Goal: Task Accomplishment & Management: Complete application form

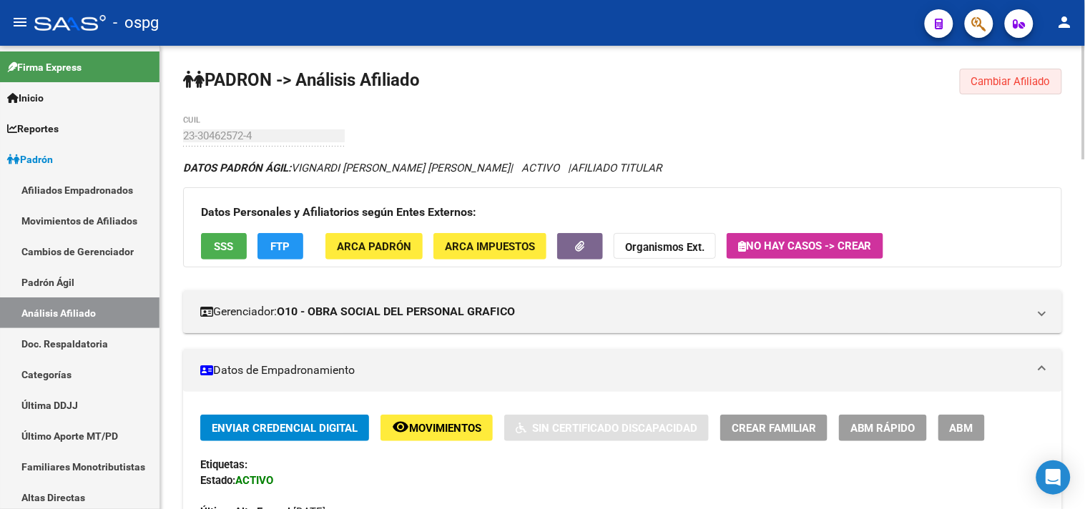
click at [1005, 87] on span "Cambiar Afiliado" at bounding box center [1010, 81] width 79 height 13
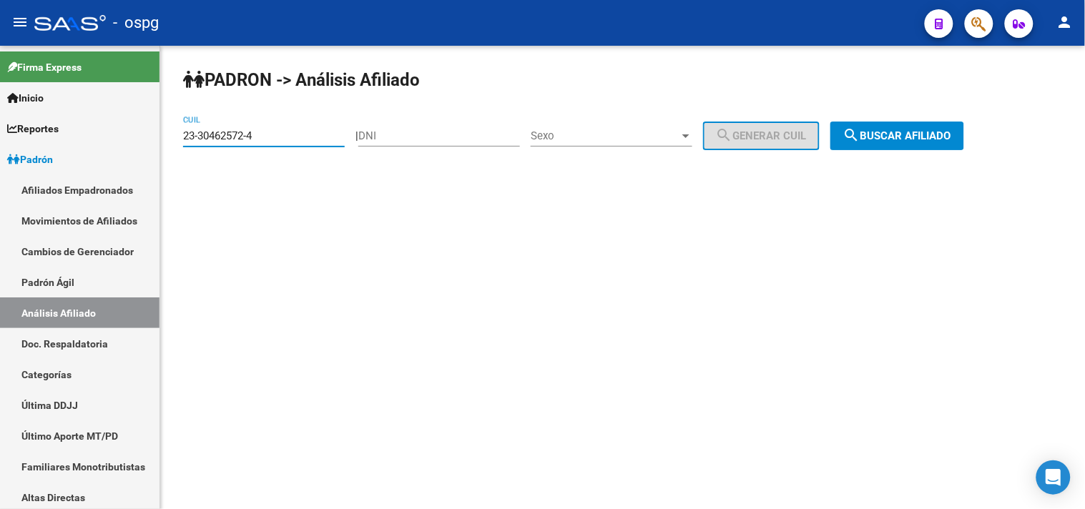
drag, startPoint x: 285, startPoint y: 136, endPoint x: 167, endPoint y: 155, distance: 118.8
click at [165, 151] on div "[PERSON_NAME] -> Análisis Afiliado 23-30462572-4 CUIL | DNI Sexo Sexo search Ge…" at bounding box center [622, 121] width 925 height 150
paste input "20-92708051-7"
type input "20-92708051-7"
drag, startPoint x: 944, startPoint y: 137, endPoint x: 928, endPoint y: 126, distance: 19.0
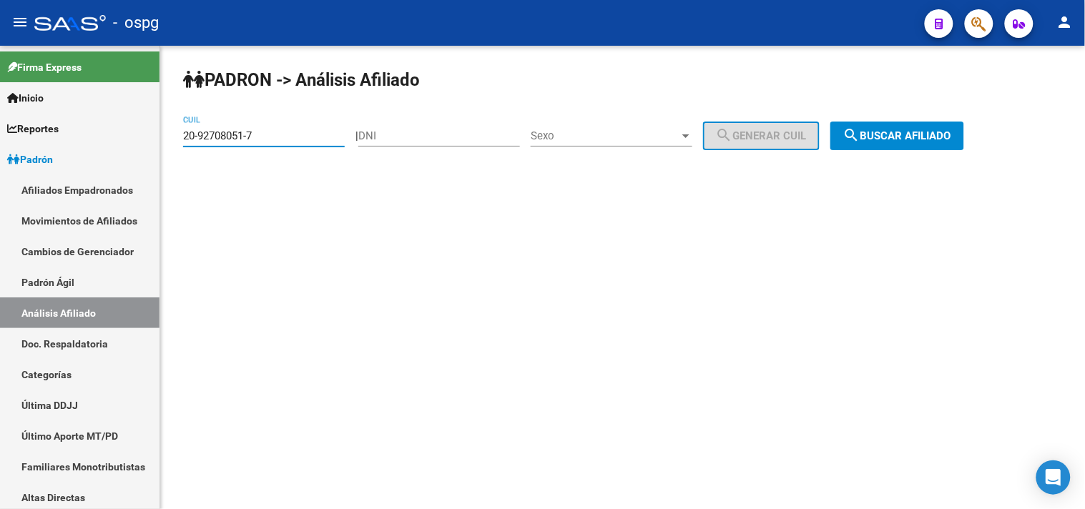
click at [942, 134] on span "search Buscar afiliado" at bounding box center [897, 135] width 108 height 13
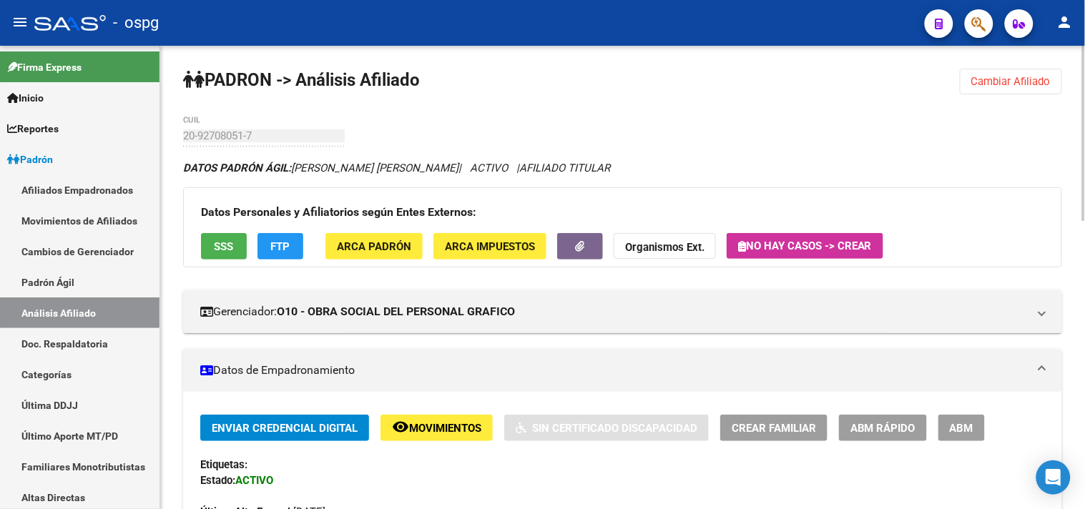
click at [239, 248] on button "SSS" at bounding box center [224, 246] width 46 height 26
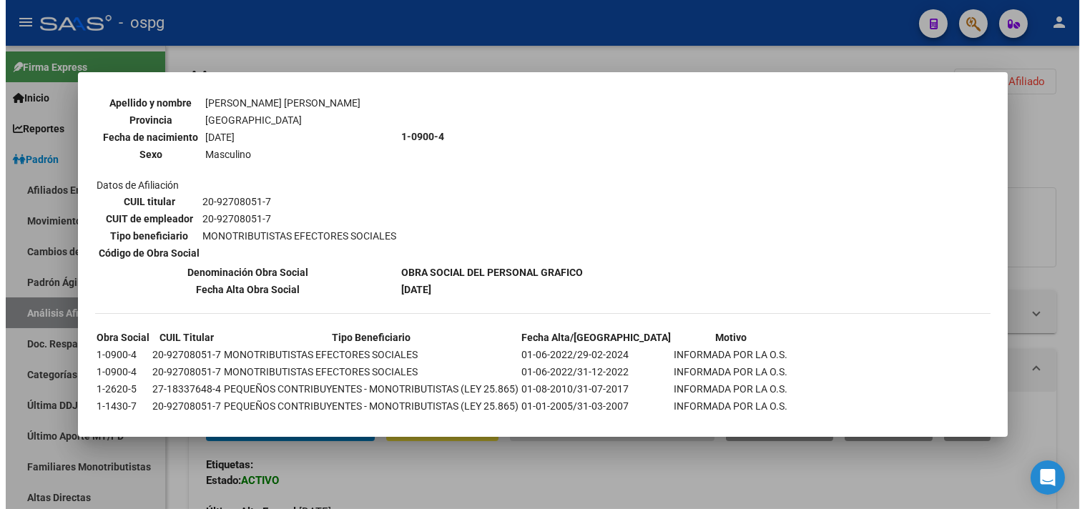
scroll to position [160, 0]
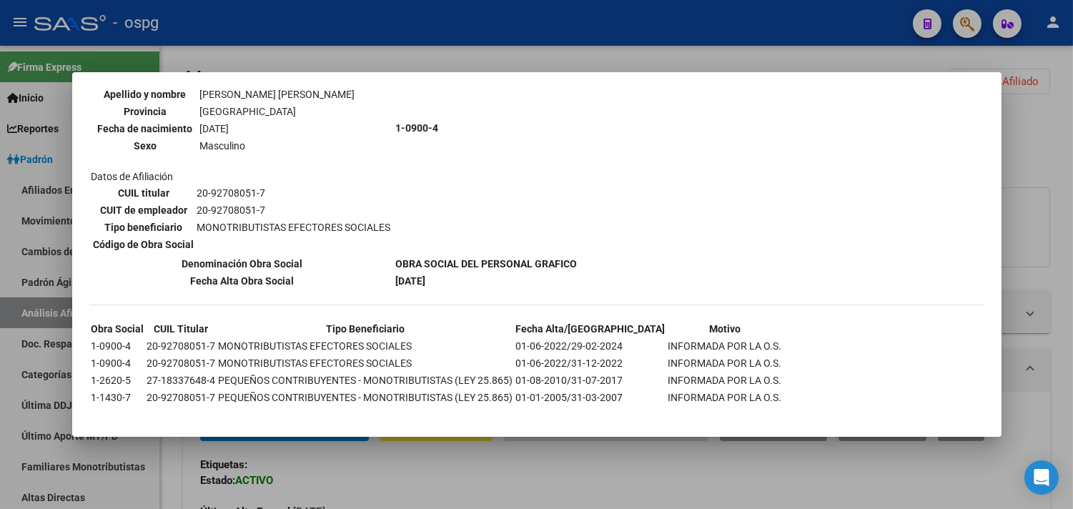
click at [390, 58] on div at bounding box center [536, 254] width 1073 height 509
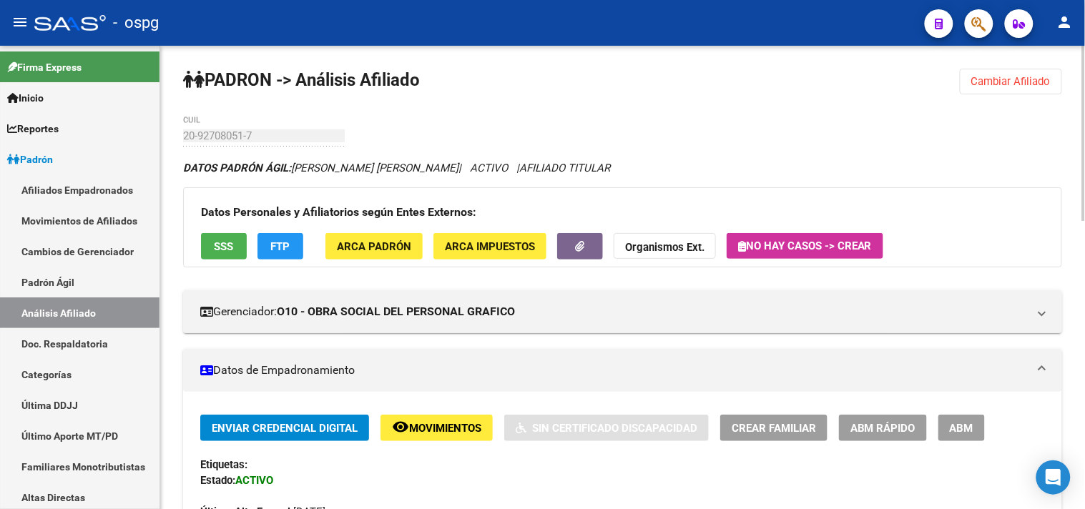
click at [275, 246] on span "FTP" at bounding box center [280, 246] width 19 height 13
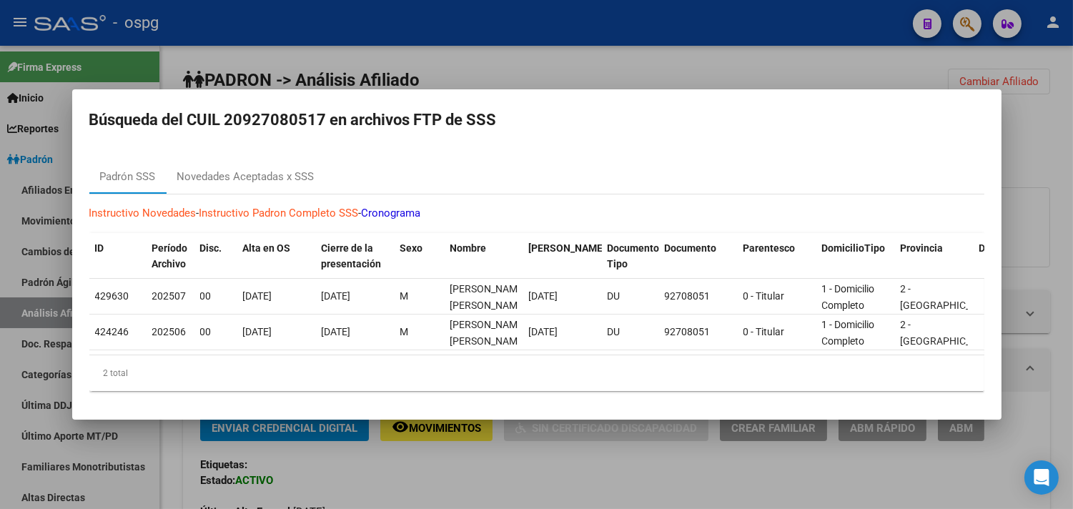
click at [210, 150] on mat-dialog-content "[PERSON_NAME] SSS Novedades Aceptadas x SSS Instructivo Novedades - Instructivo…" at bounding box center [537, 275] width 930 height 255
click at [215, 170] on div "Novedades Aceptadas x SSS" at bounding box center [245, 177] width 137 height 16
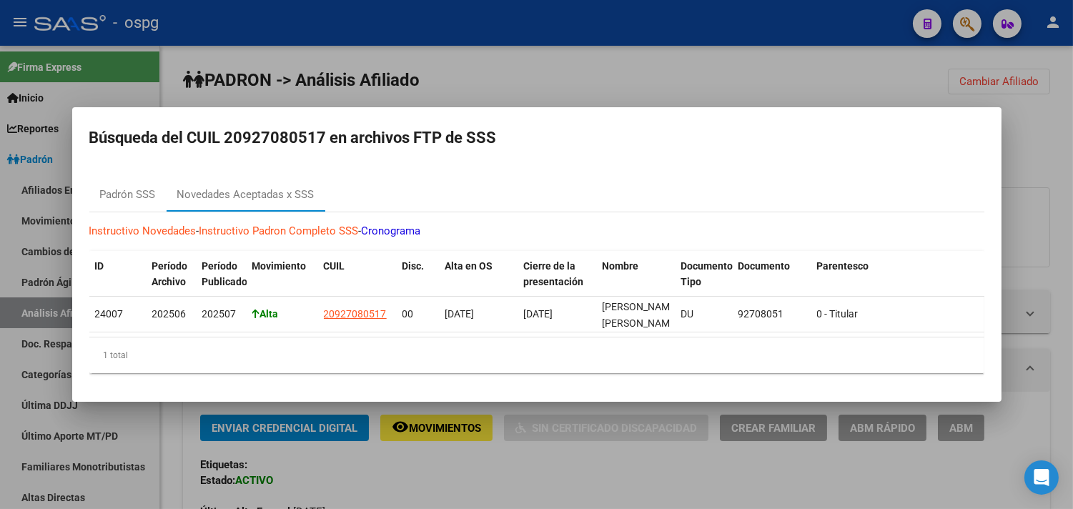
click at [558, 87] on div at bounding box center [536, 254] width 1073 height 509
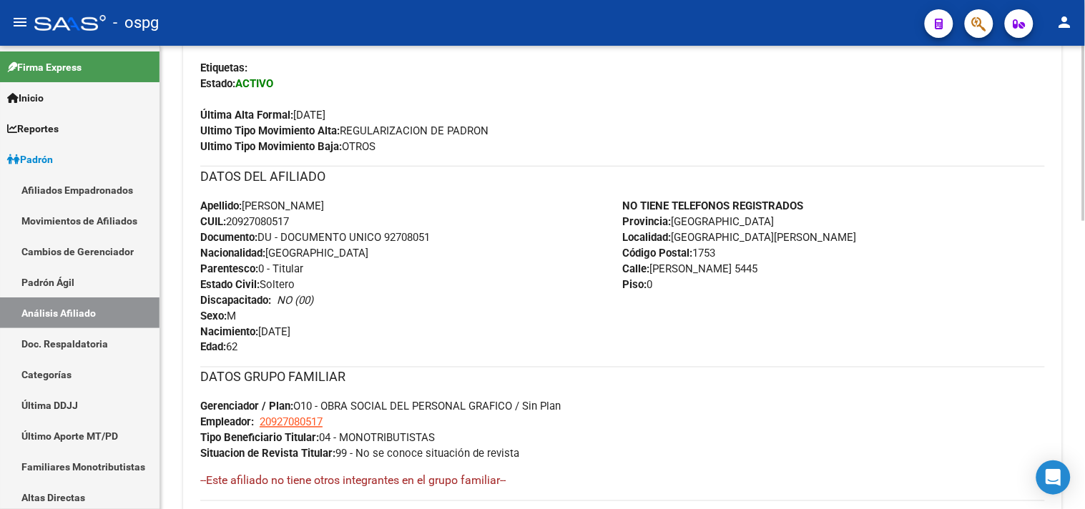
scroll to position [763, 0]
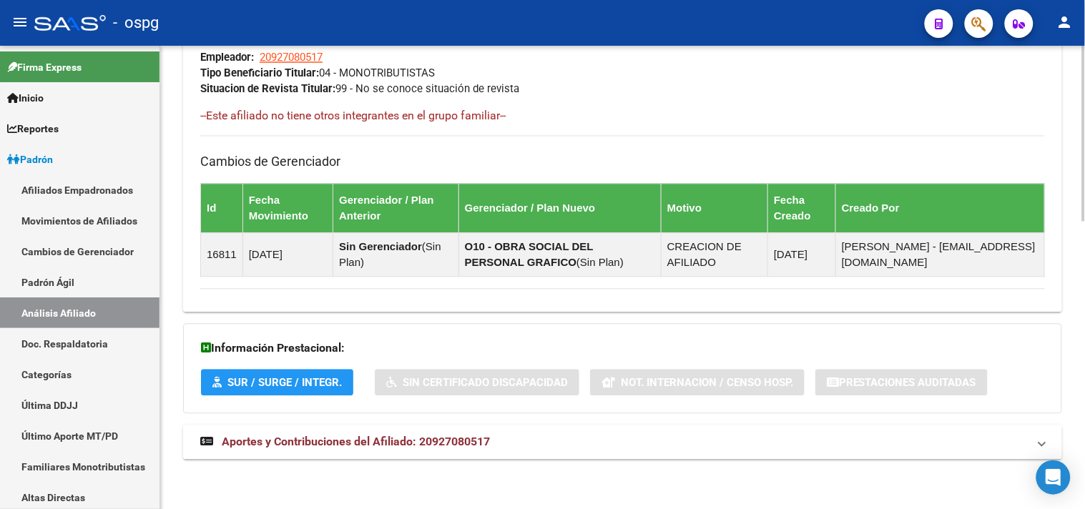
click at [403, 447] on strong "Aportes y Contribuciones del Afiliado: 20927080517" at bounding box center [345, 442] width 290 height 16
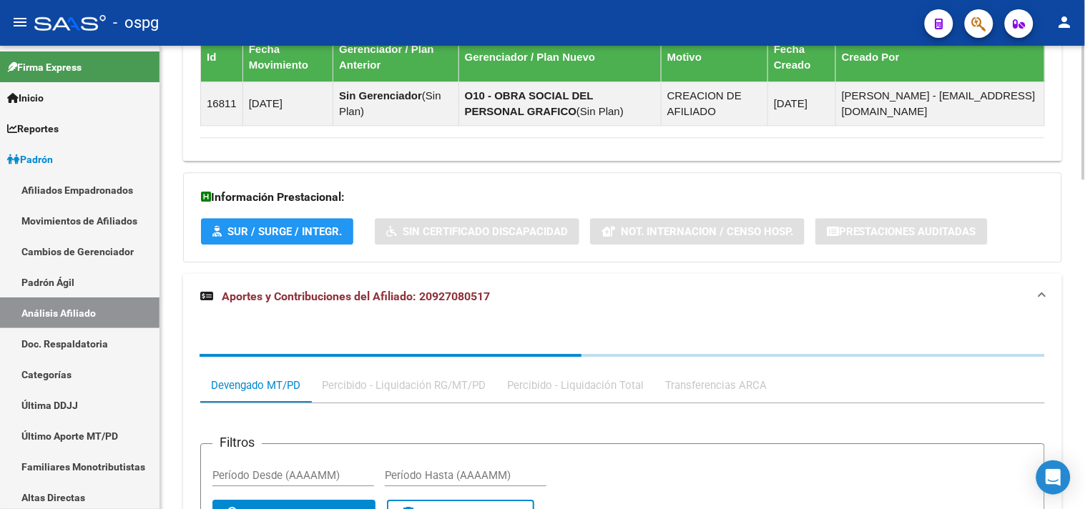
scroll to position [1005, 0]
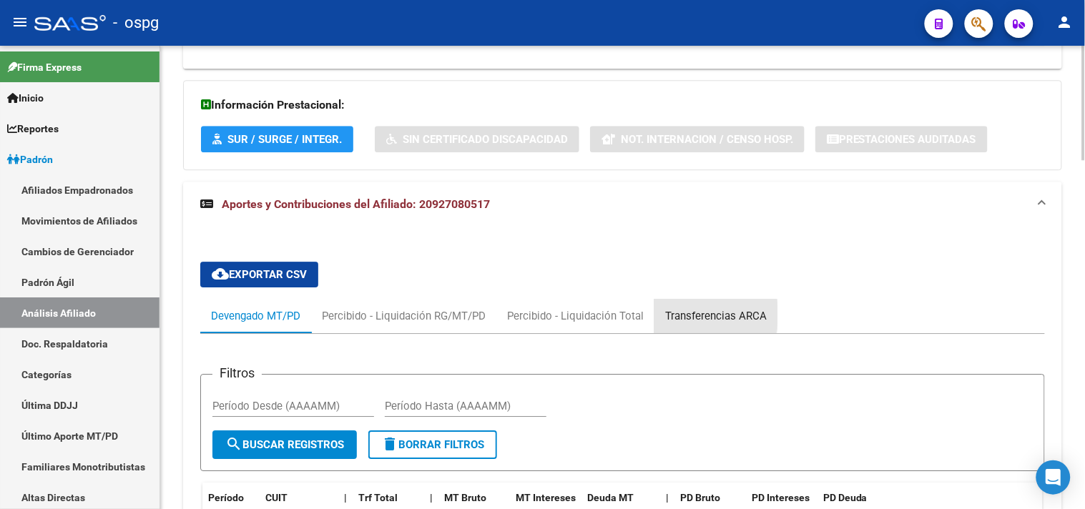
click at [684, 315] on div "Transferencias ARCA" at bounding box center [716, 316] width 102 height 16
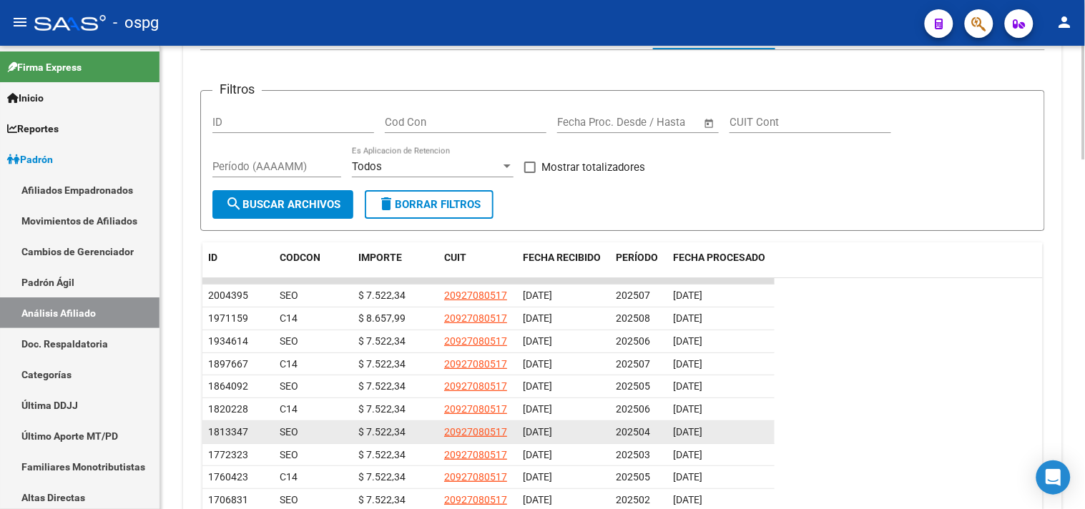
scroll to position [1324, 0]
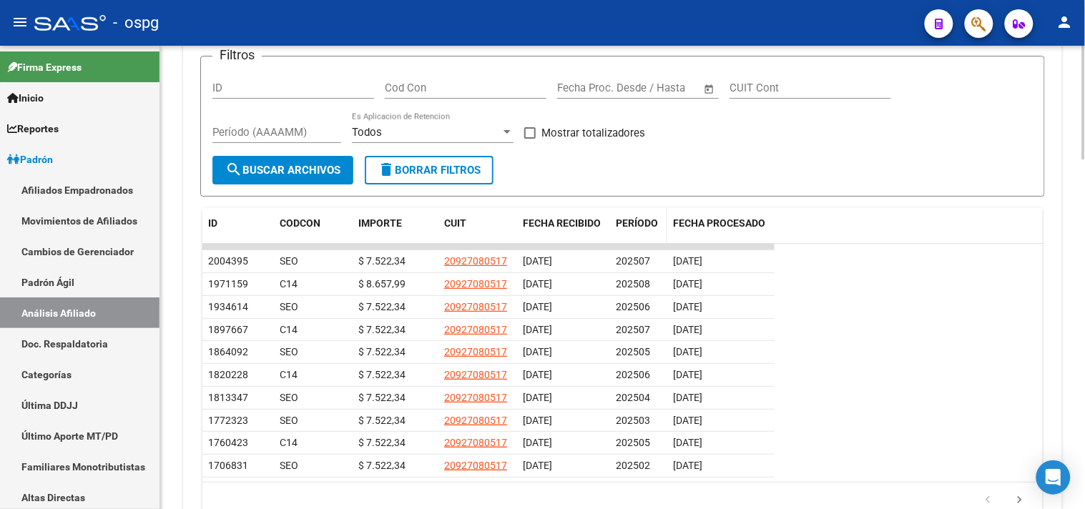
click at [621, 237] on datatable-header-cell "PERÍODO" at bounding box center [638, 231] width 57 height 47
click at [622, 237] on datatable-header-cell "PERÍODO" at bounding box center [638, 231] width 57 height 47
click at [632, 226] on span "PERÍODO" at bounding box center [637, 222] width 42 height 11
click at [634, 233] on div "PERÍODO" at bounding box center [639, 230] width 46 height 30
drag, startPoint x: 626, startPoint y: 222, endPoint x: 659, endPoint y: 232, distance: 35.3
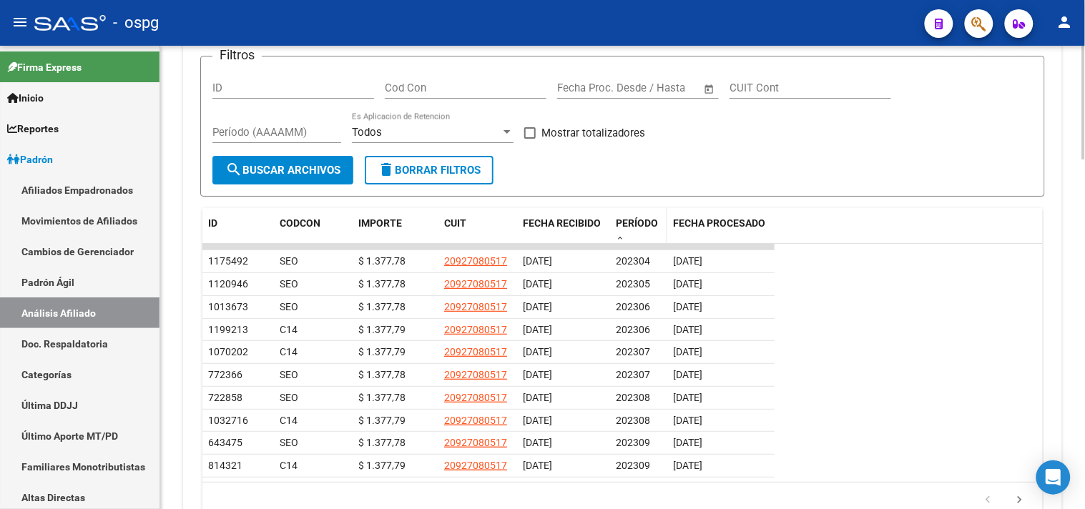
click at [624, 220] on span "PERÍODO" at bounding box center [637, 222] width 42 height 11
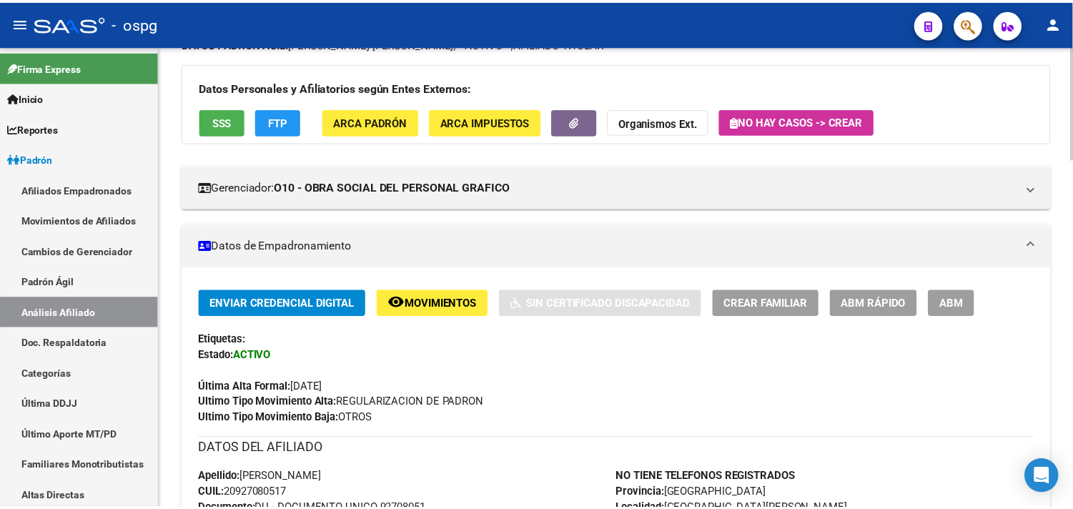
scroll to position [0, 0]
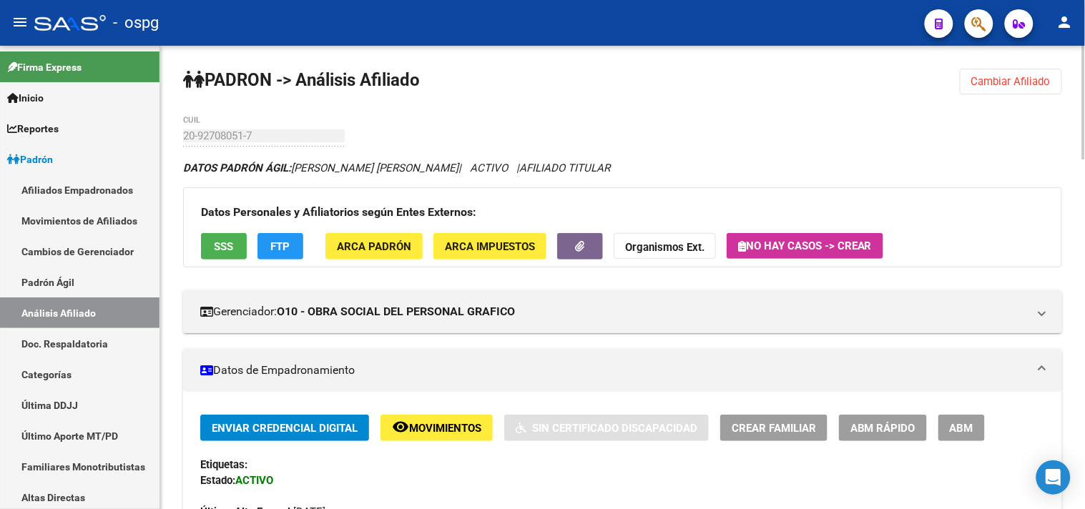
drag, startPoint x: 995, startPoint y: 72, endPoint x: 989, endPoint y: 77, distance: 8.2
click at [995, 74] on button "Cambiar Afiliado" at bounding box center [1011, 82] width 102 height 26
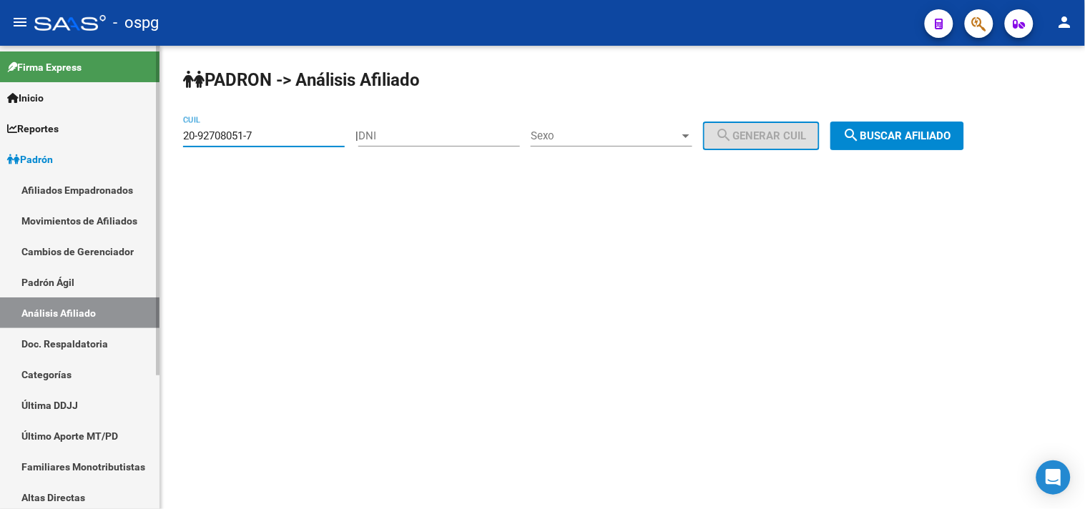
drag, startPoint x: 179, startPoint y: 149, endPoint x: 156, endPoint y: 158, distance: 24.7
click at [157, 152] on mat-sidenav-container "Firma Express Inicio Calendario SSS Instructivos Contacto OS Reportes Ingresos …" at bounding box center [542, 277] width 1085 height 463
paste input "23-94640997-9"
type input "23-94640997-9"
click at [878, 139] on span "search Buscar afiliado" at bounding box center [897, 135] width 108 height 13
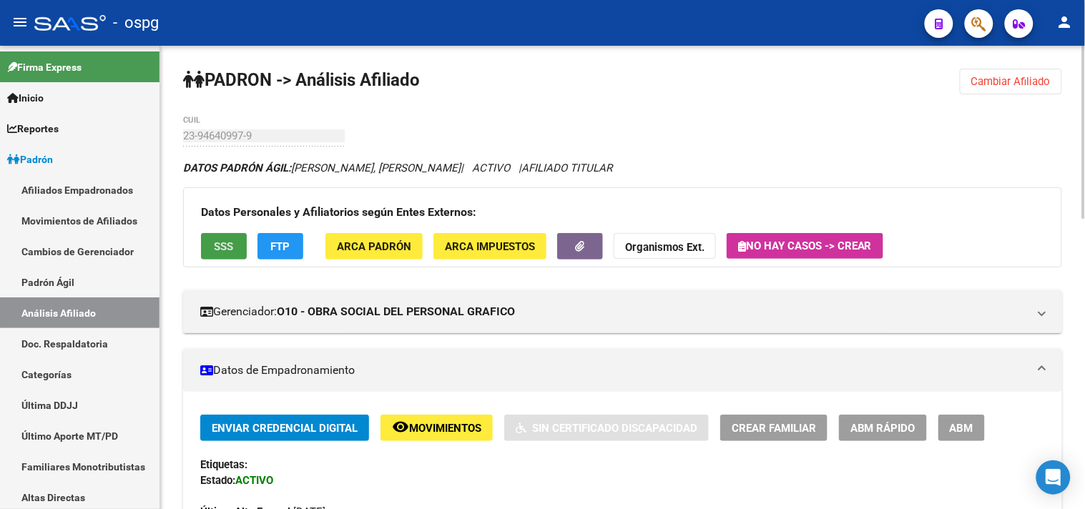
click at [225, 249] on span "SSS" at bounding box center [224, 246] width 19 height 13
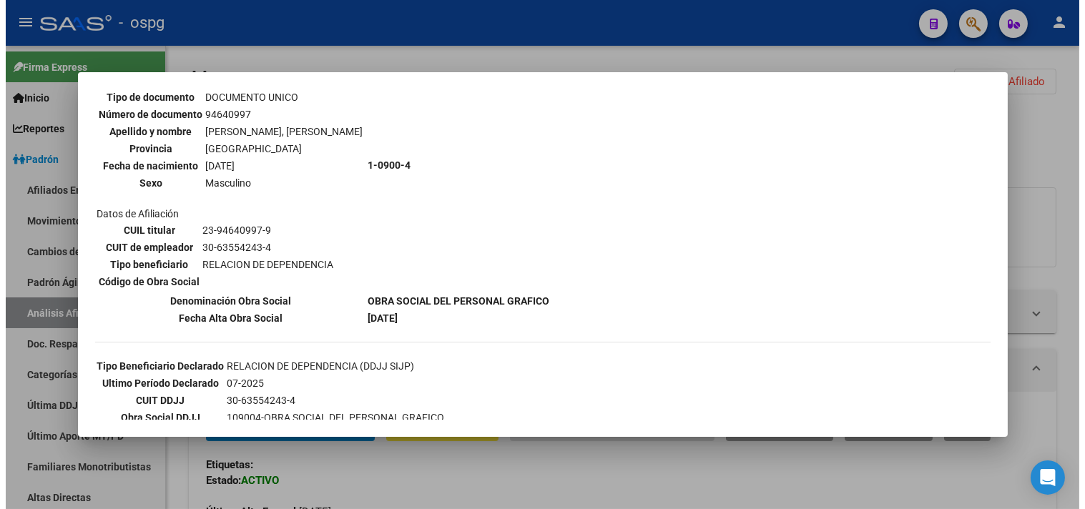
scroll to position [159, 0]
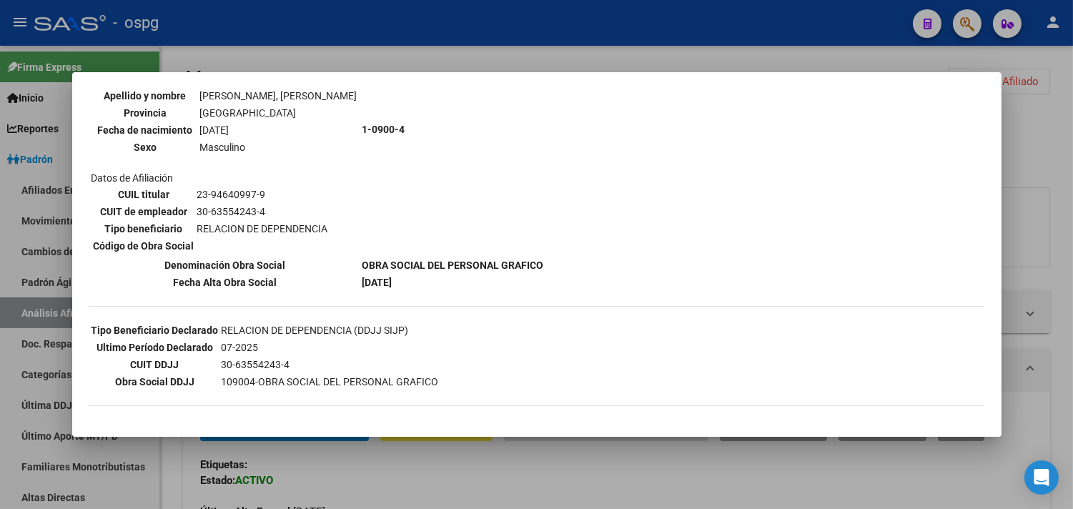
drag, startPoint x: 470, startPoint y: 16, endPoint x: 470, endPoint y: 26, distance: 10.0
click at [470, 24] on div at bounding box center [536, 254] width 1073 height 509
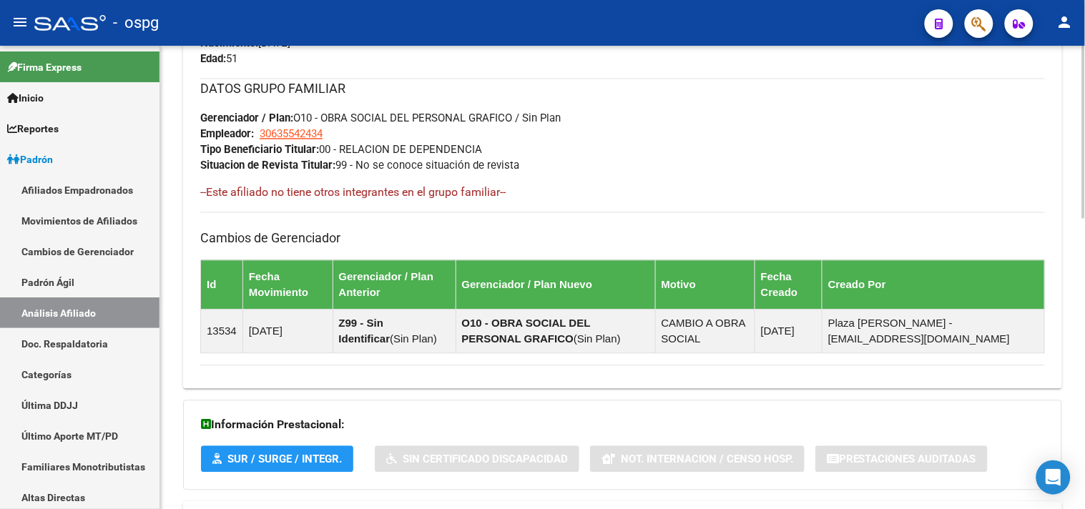
scroll to position [774, 0]
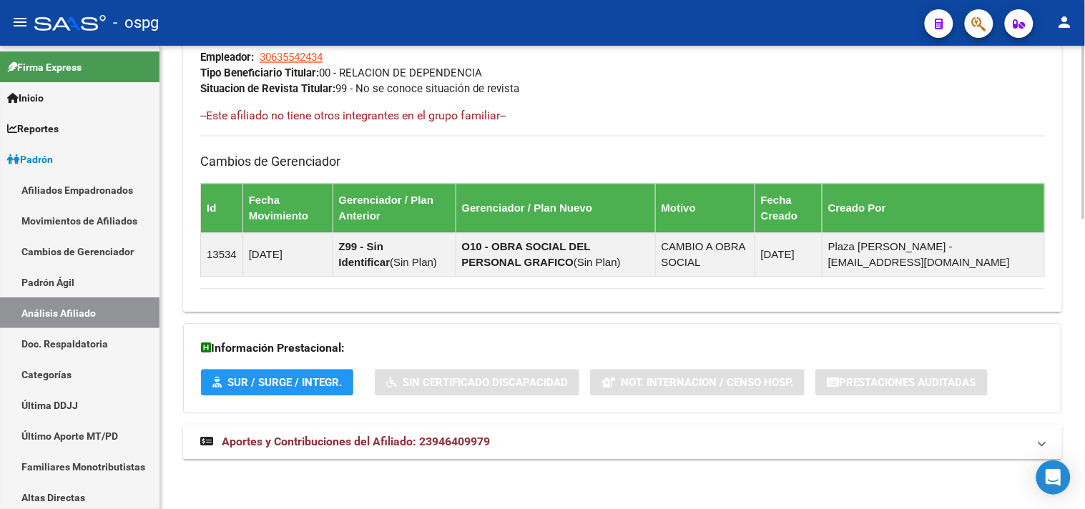
click at [415, 435] on span "Aportes y Contribuciones del Afiliado: 23946409979" at bounding box center [356, 442] width 268 height 14
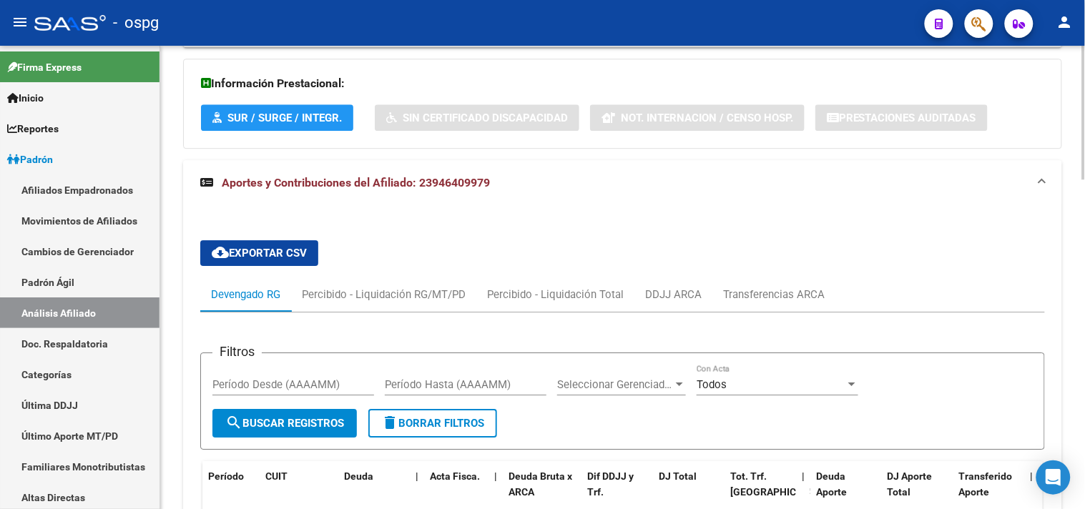
scroll to position [1142, 0]
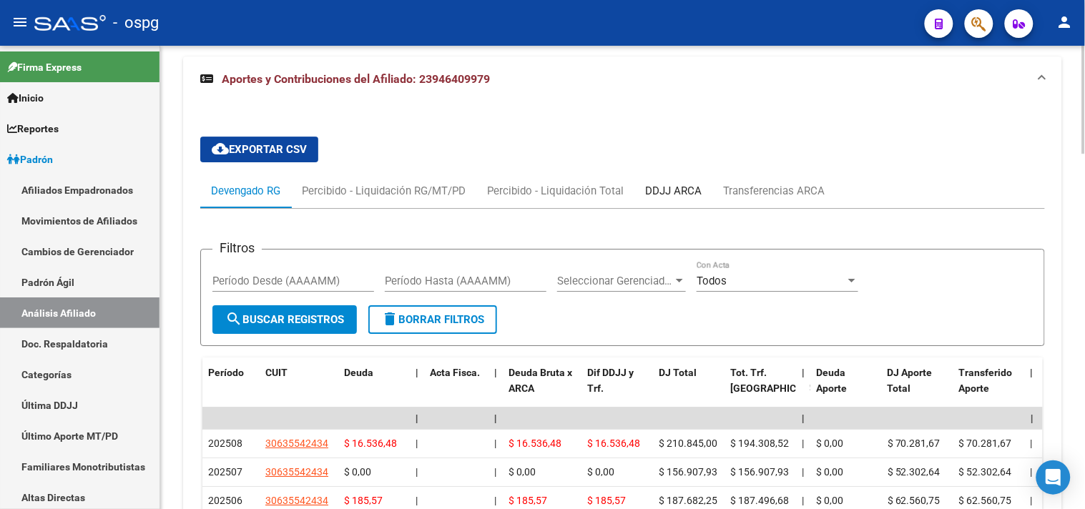
click at [684, 191] on div "DDJJ ARCA" at bounding box center [673, 191] width 56 height 16
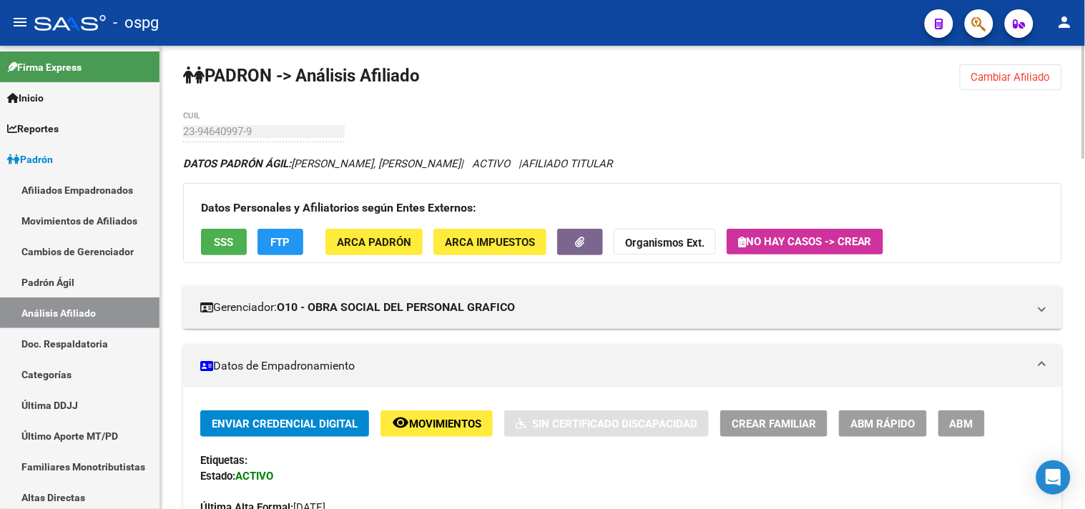
scroll to position [0, 0]
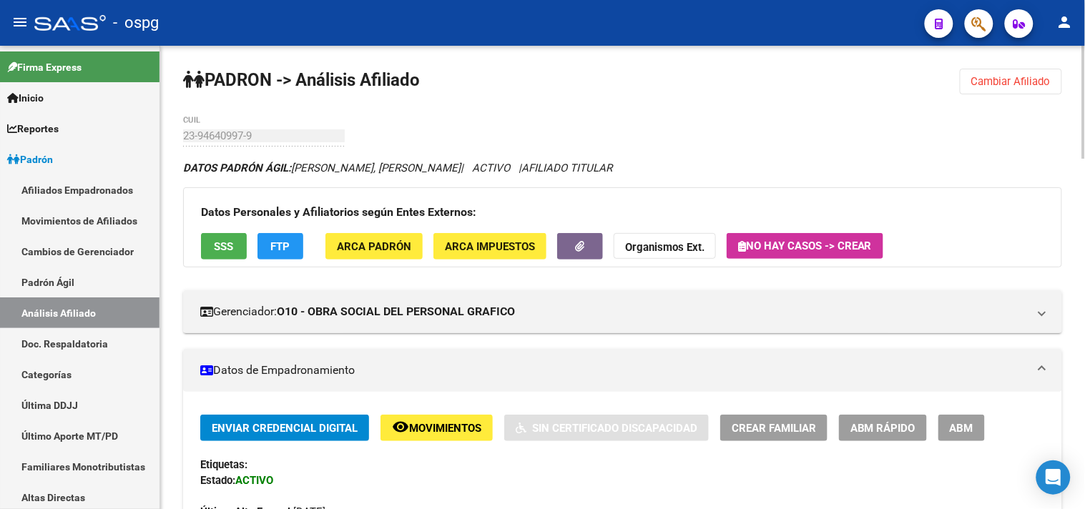
click at [982, 88] on button "Cambiar Afiliado" at bounding box center [1011, 82] width 102 height 26
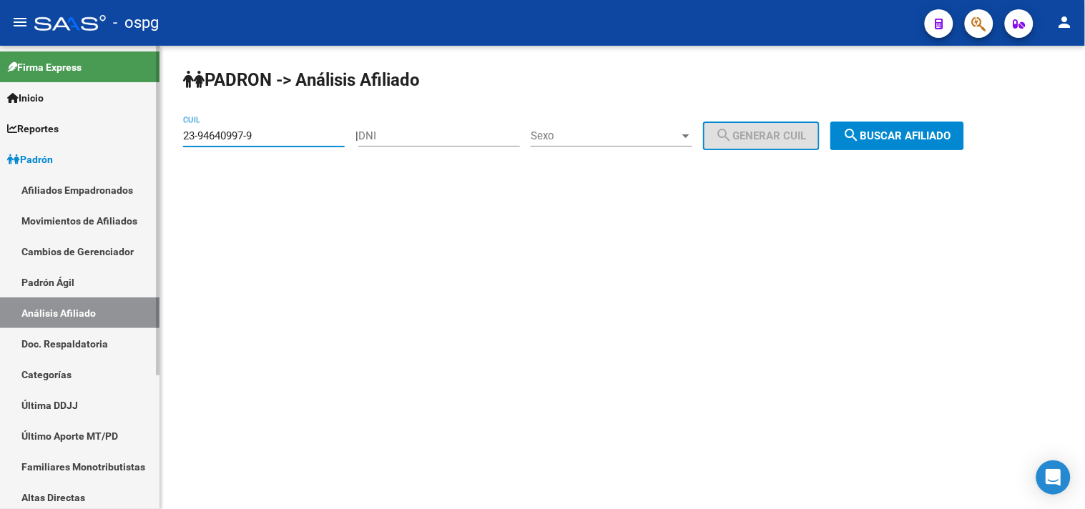
drag, startPoint x: 270, startPoint y: 139, endPoint x: 159, endPoint y: 139, distance: 111.5
click at [159, 139] on mat-sidenav-container "Firma Express Inicio Calendario SSS Instructivos Contacto OS Reportes Ingresos …" at bounding box center [542, 277] width 1085 height 463
type input "20-31238359-5"
click at [912, 123] on button "search Buscar afiliado" at bounding box center [897, 136] width 134 height 29
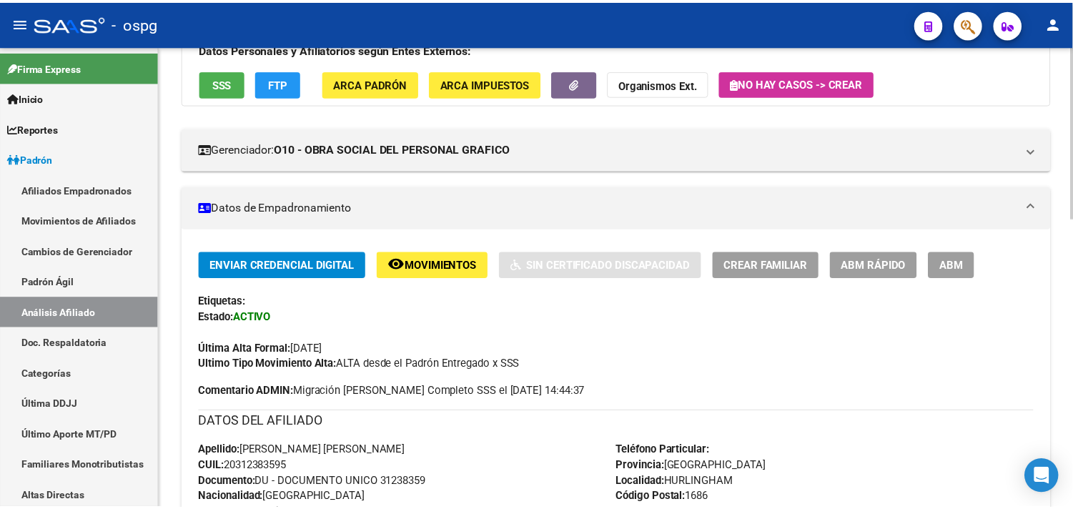
scroll to position [159, 0]
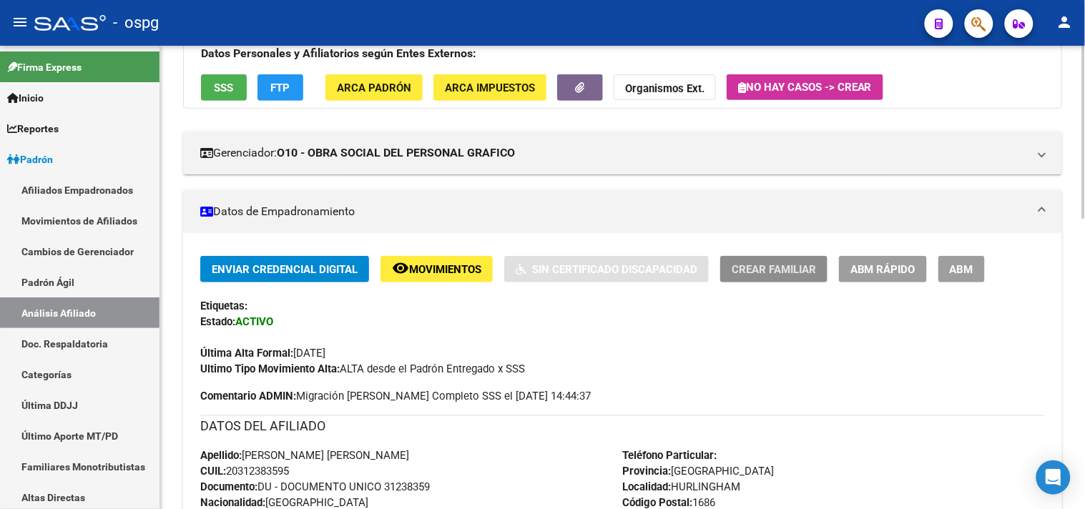
click at [768, 273] on span "Crear Familiar" at bounding box center [773, 269] width 84 height 13
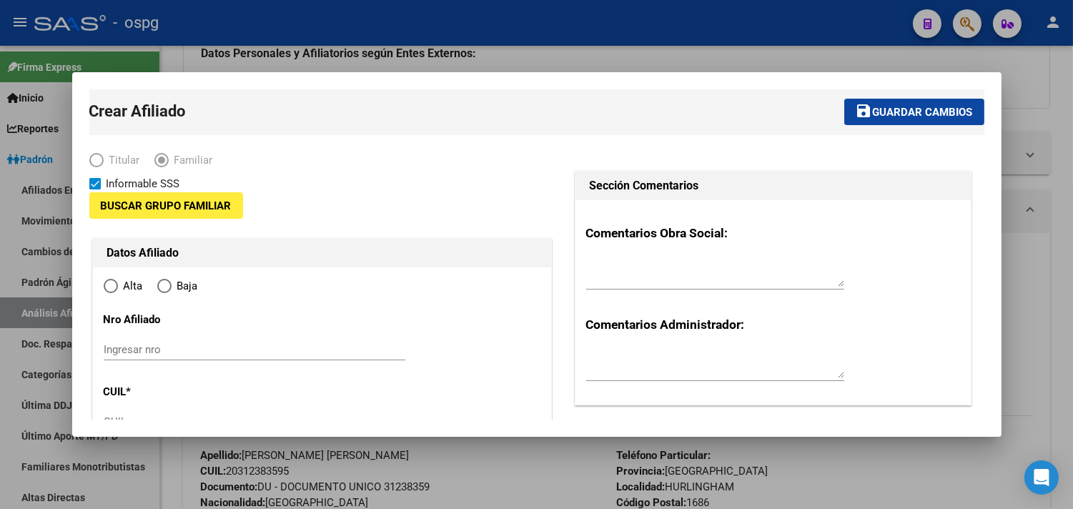
type input "30-70734908-1"
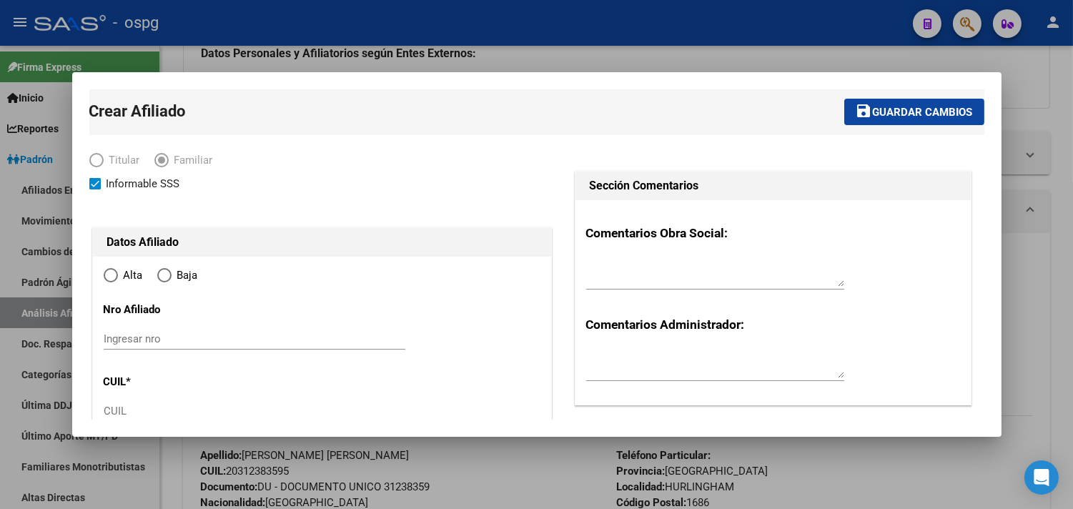
type input "HURLINGHAM"
type input "1686"
type input "JURAMENTO"
type input "1340"
radio input "true"
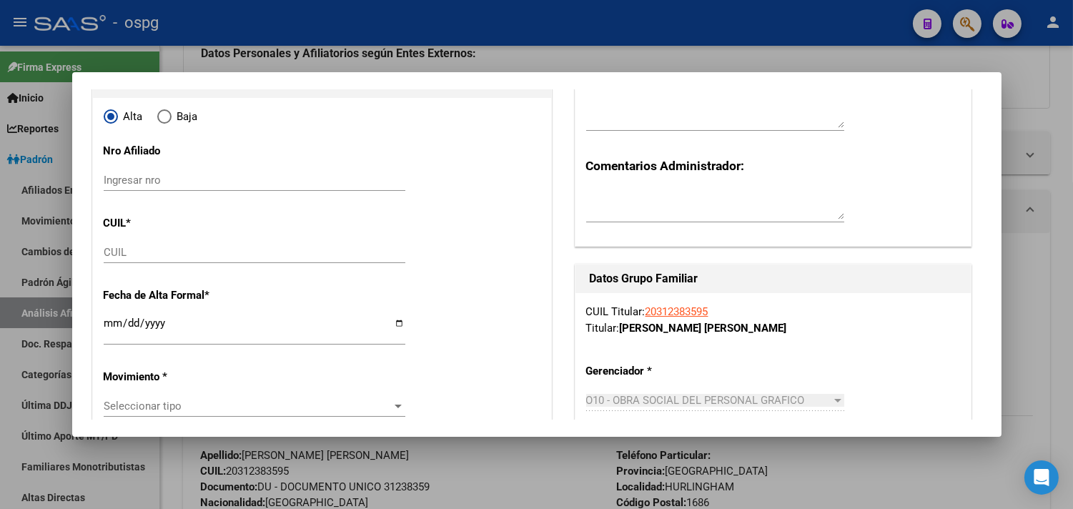
type input "30-70734908-1"
click at [112, 259] on input "CUIL" at bounding box center [255, 252] width 302 height 13
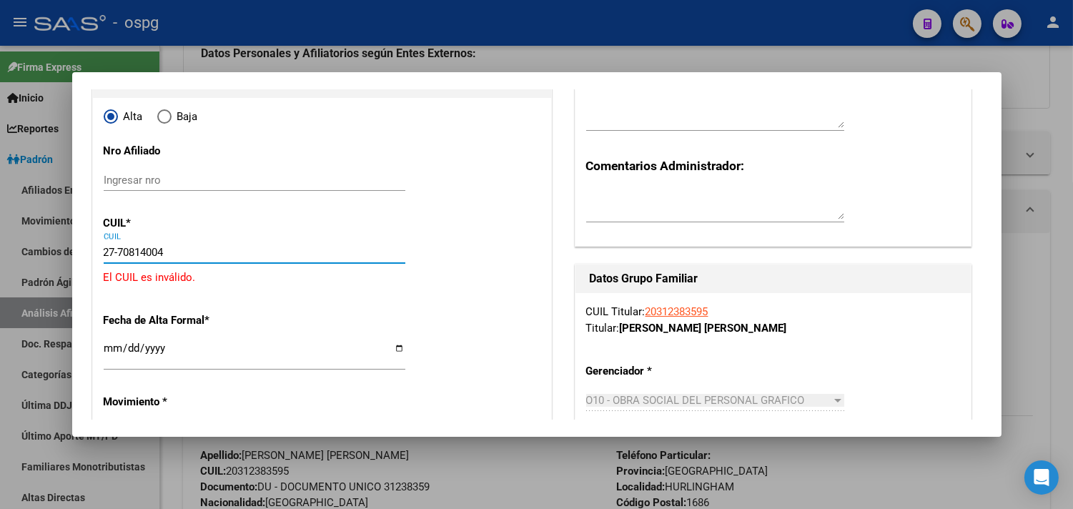
type input "27-70814004-5"
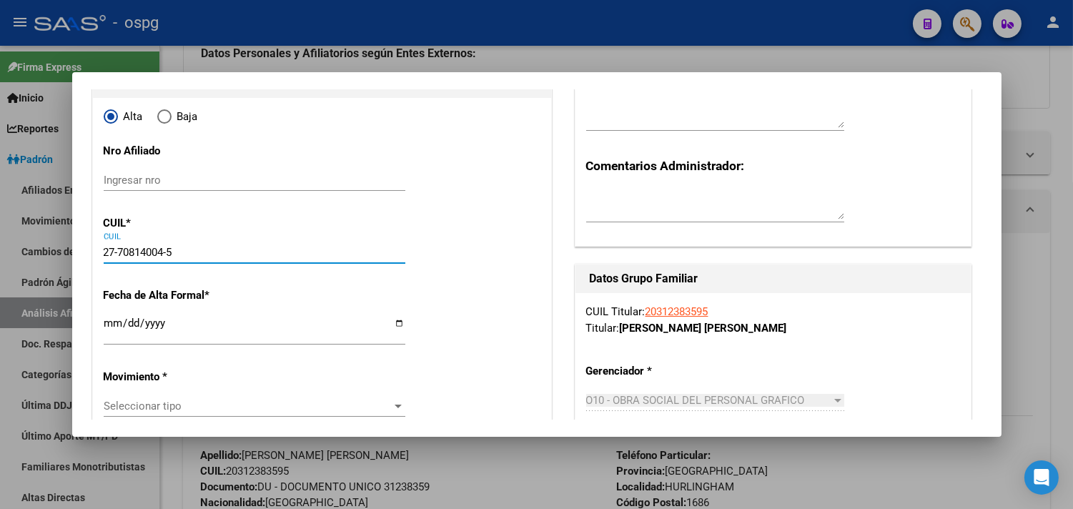
type input "70814004"
type input "TORRES"
type input "DAHIAM"
type input "[DATE]"
type input "ITUZAINGO"
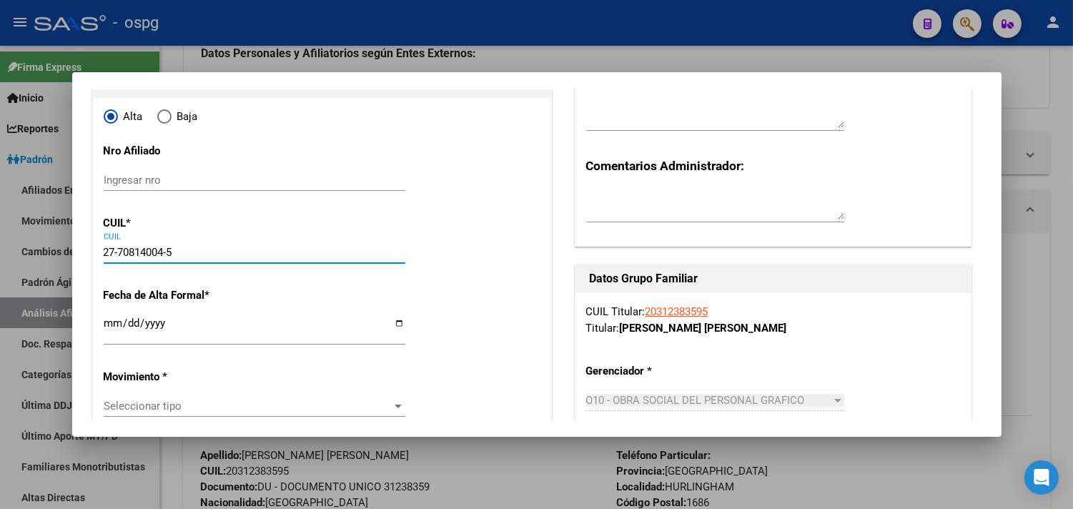
type input "1714"
type input "ALMAGRO"
type input "2591"
type input "27-70814004-5"
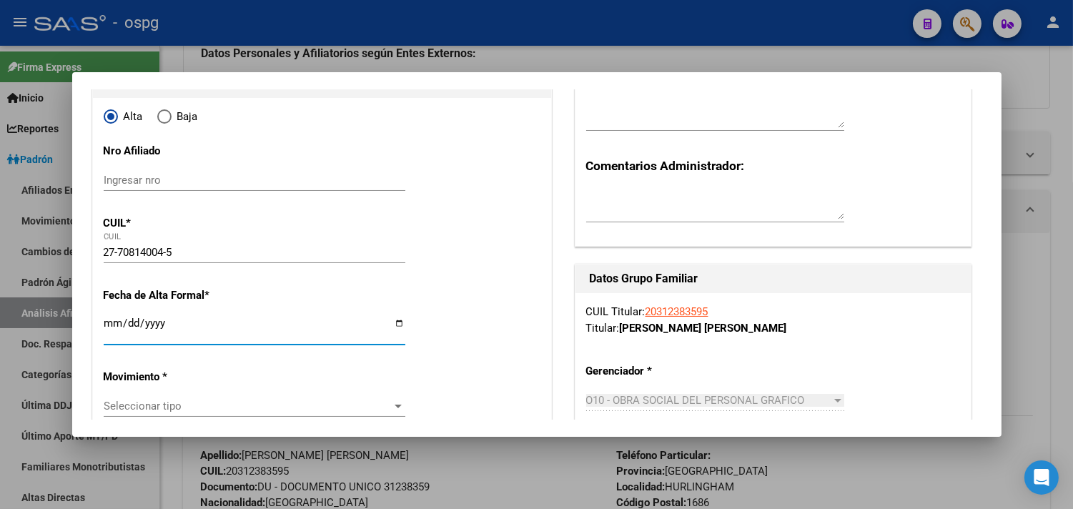
drag, startPoint x: 104, startPoint y: 326, endPoint x: 118, endPoint y: 315, distance: 17.8
click at [106, 325] on input "Ingresar fecha" at bounding box center [255, 328] width 302 height 23
type input "[DATE]"
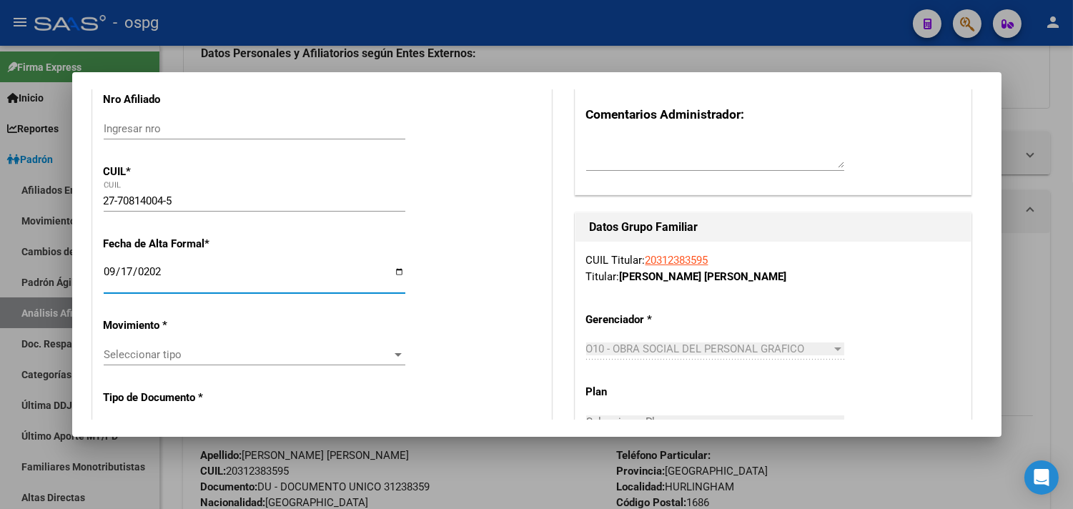
scroll to position [238, 0]
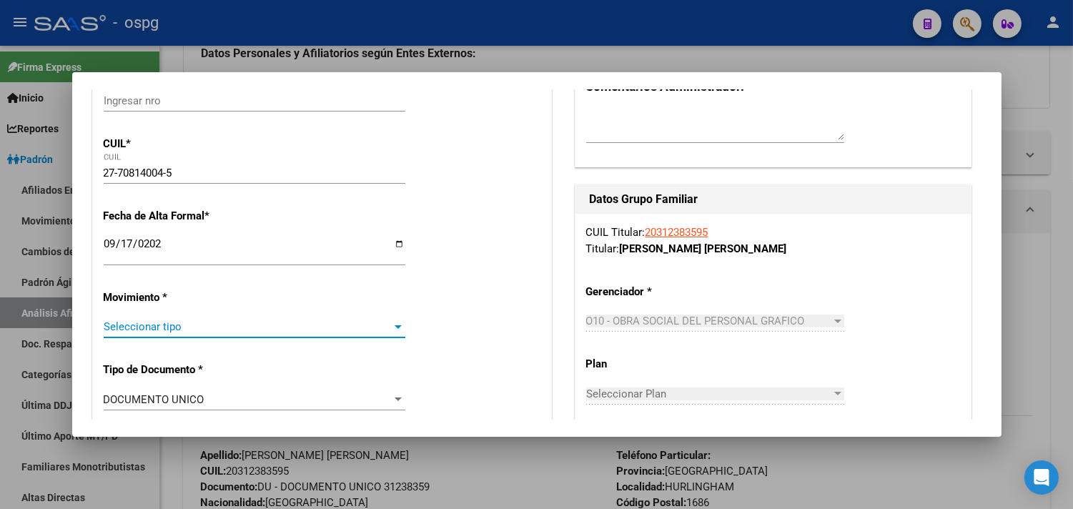
click at [132, 323] on span "Seleccionar tipo" at bounding box center [248, 326] width 289 height 13
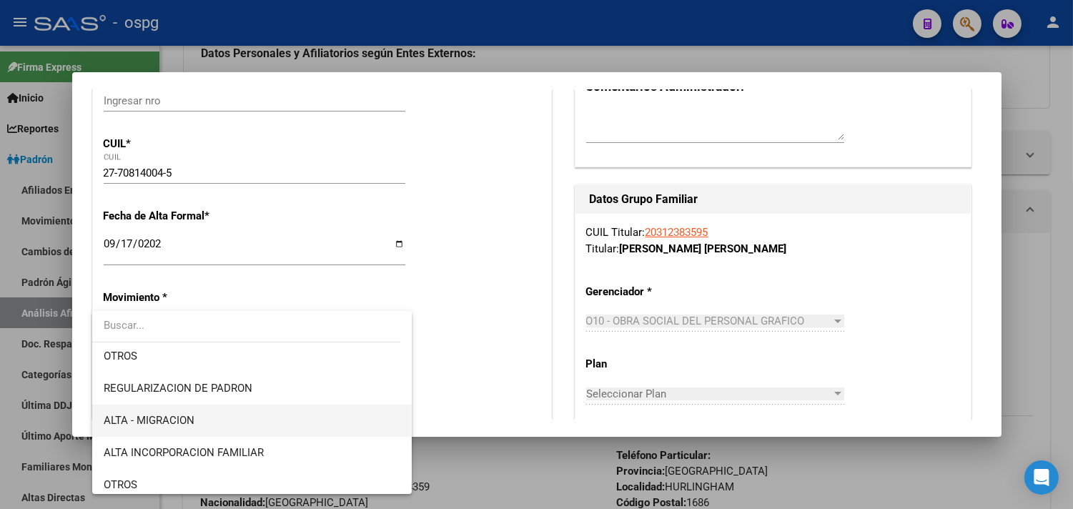
scroll to position [159, 0]
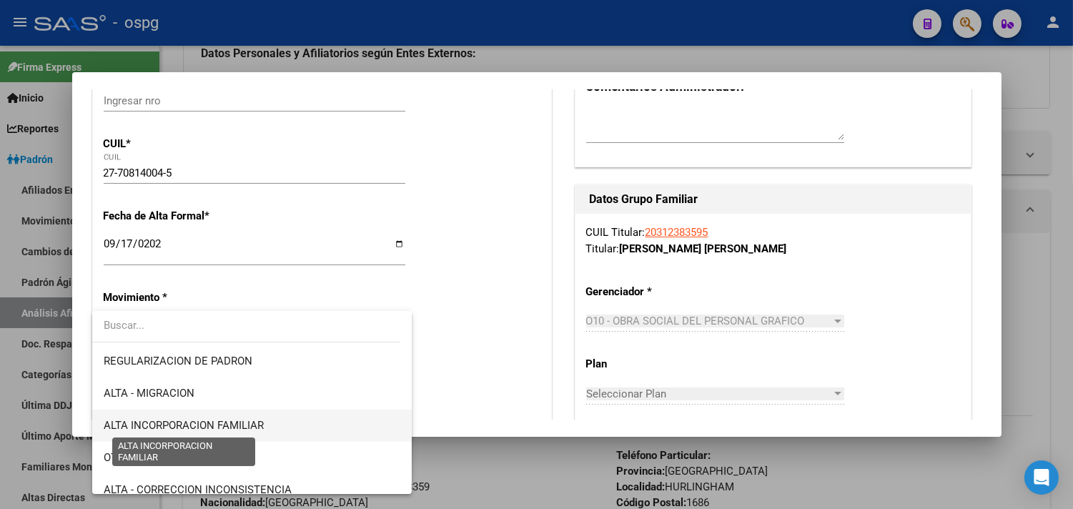
click at [230, 422] on span "ALTA INCORPORACION FAMILIAR" at bounding box center [184, 425] width 160 height 13
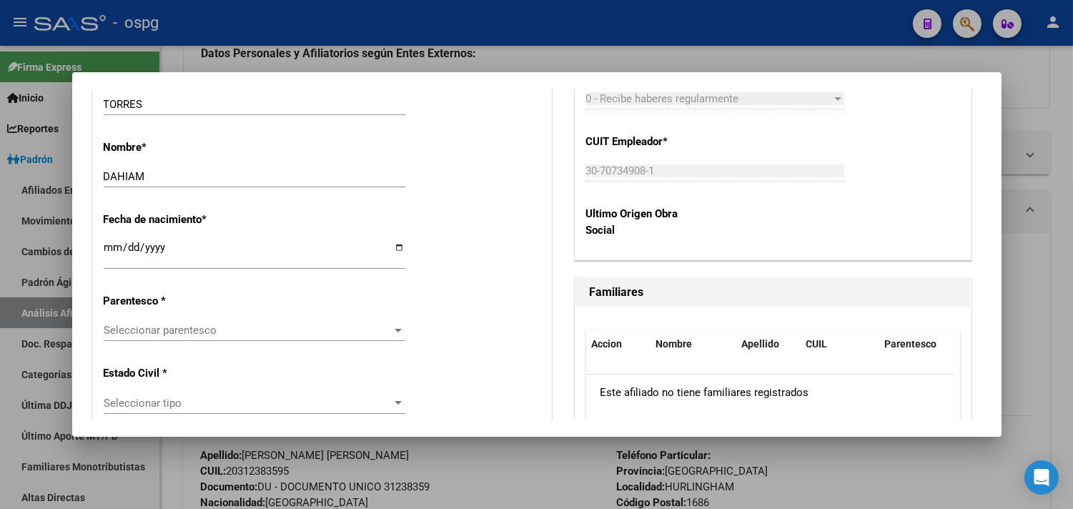
scroll to position [715, 0]
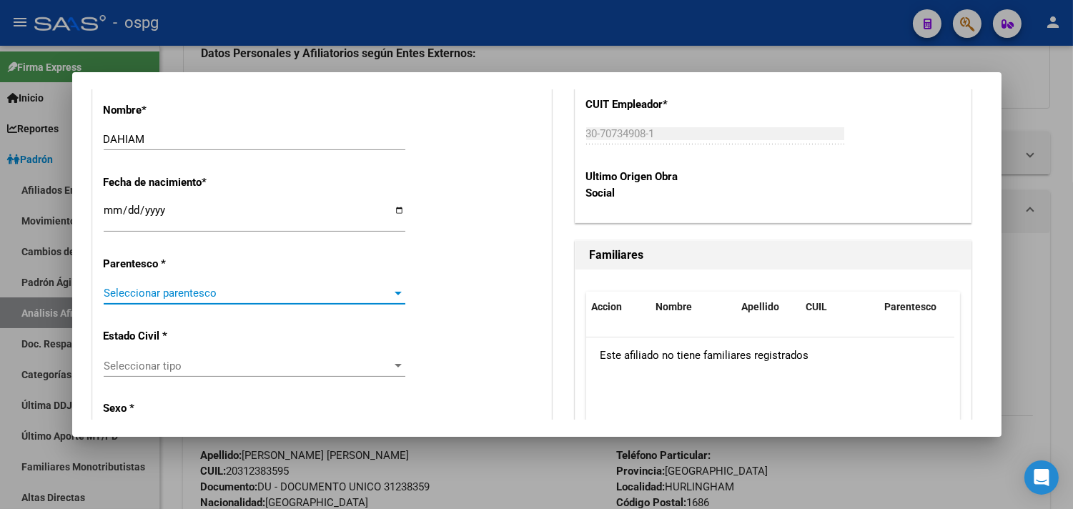
click at [193, 291] on span "Seleccionar parentesco" at bounding box center [248, 293] width 289 height 13
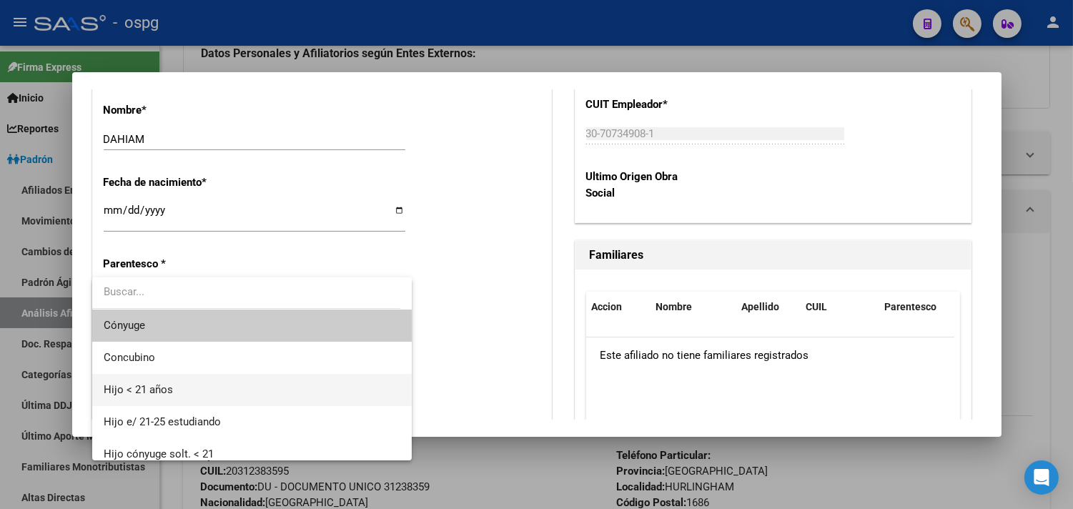
click at [174, 380] on span "Hijo < 21 años" at bounding box center [252, 390] width 297 height 32
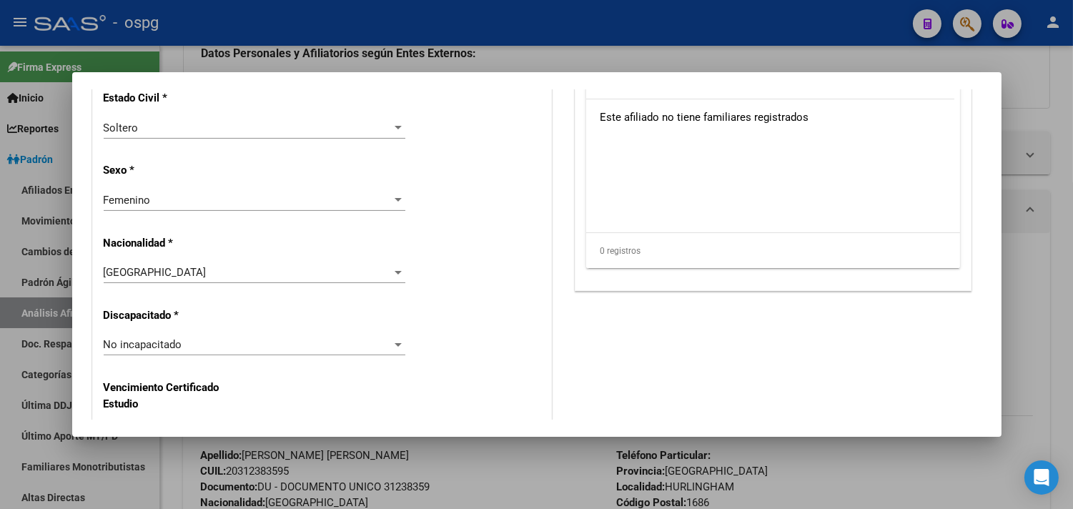
scroll to position [874, 0]
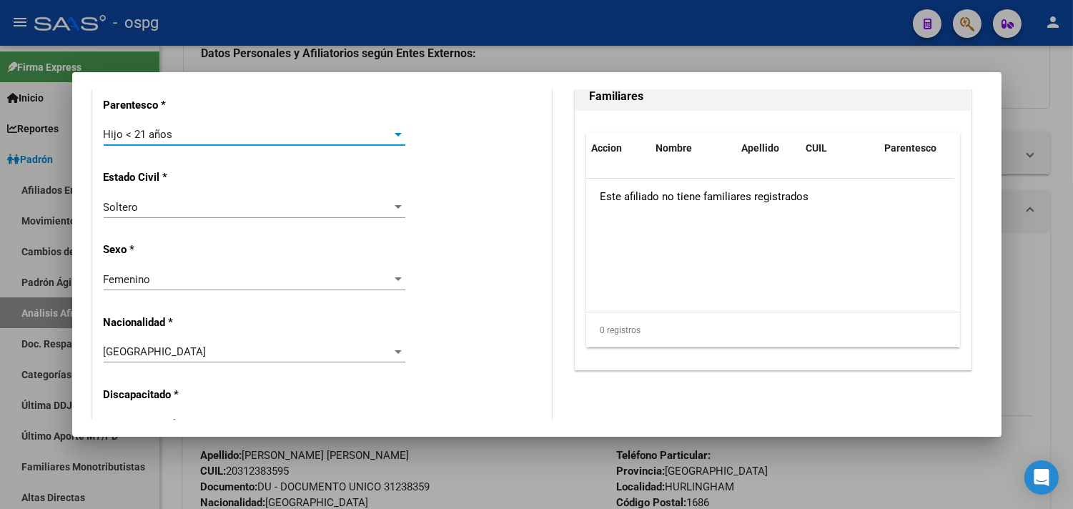
click at [145, 282] on span "Femenino" at bounding box center [127, 279] width 47 height 13
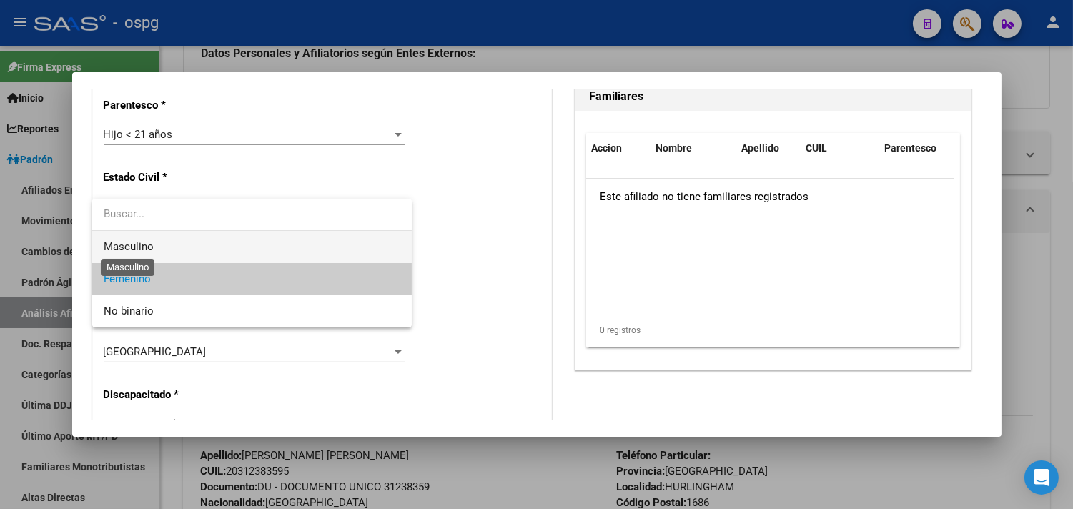
click at [145, 250] on span "Masculino" at bounding box center [129, 246] width 50 height 13
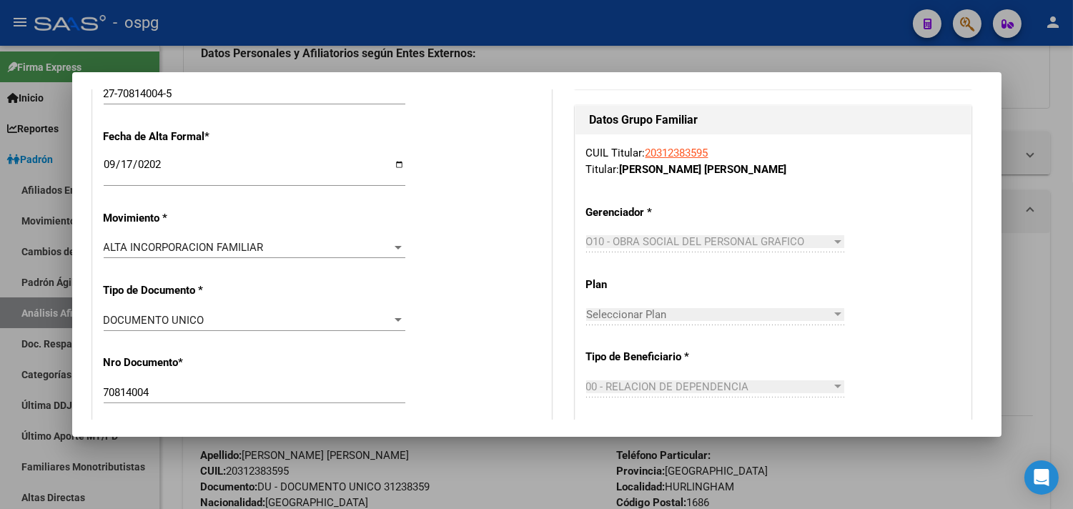
scroll to position [0, 0]
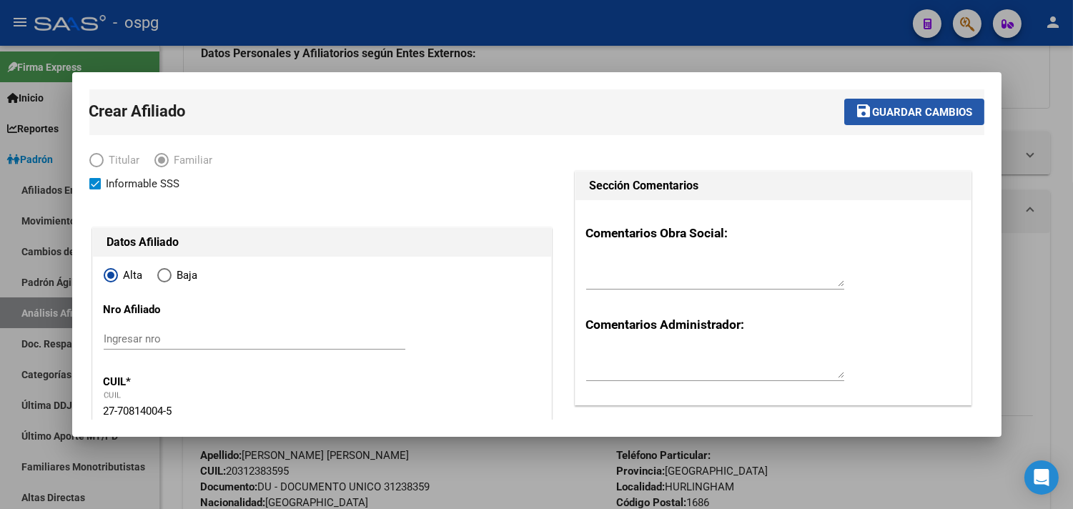
click at [892, 116] on span "Guardar cambios" at bounding box center [923, 112] width 100 height 13
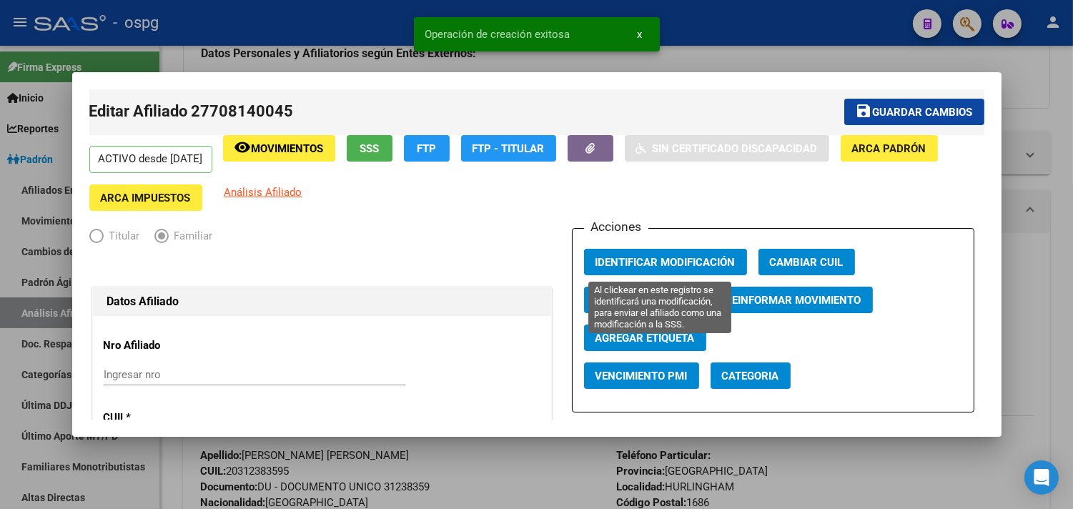
click at [666, 255] on span "Identificar Modificación" at bounding box center [666, 261] width 140 height 13
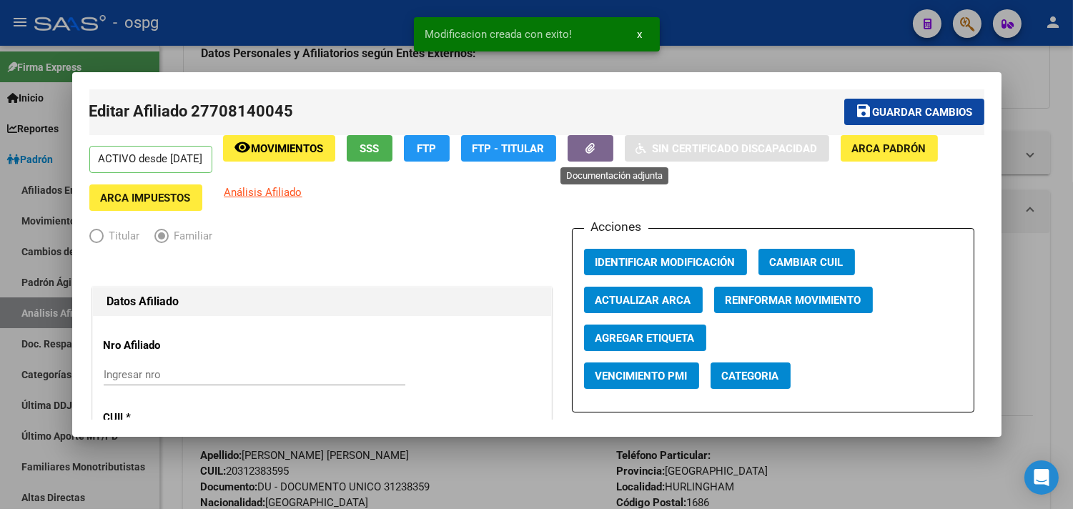
click at [595, 148] on icon "button" at bounding box center [590, 148] width 9 height 11
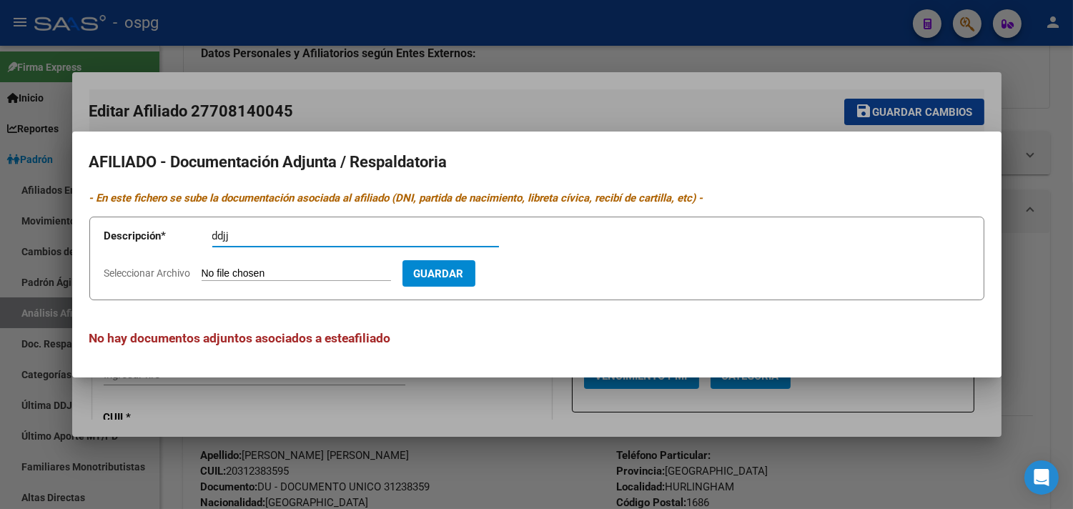
type input "ddjj"
click at [225, 275] on input "Seleccionar Archivo" at bounding box center [296, 274] width 189 height 14
type input "C:\fakepath\[PERSON_NAME] ddjj.pdf"
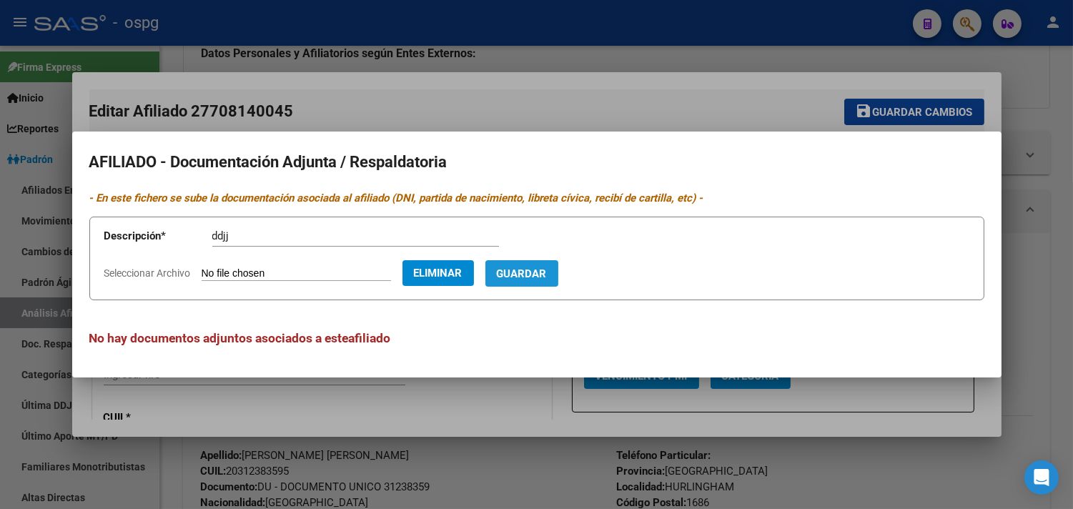
click at [547, 267] on span "Guardar" at bounding box center [522, 273] width 50 height 13
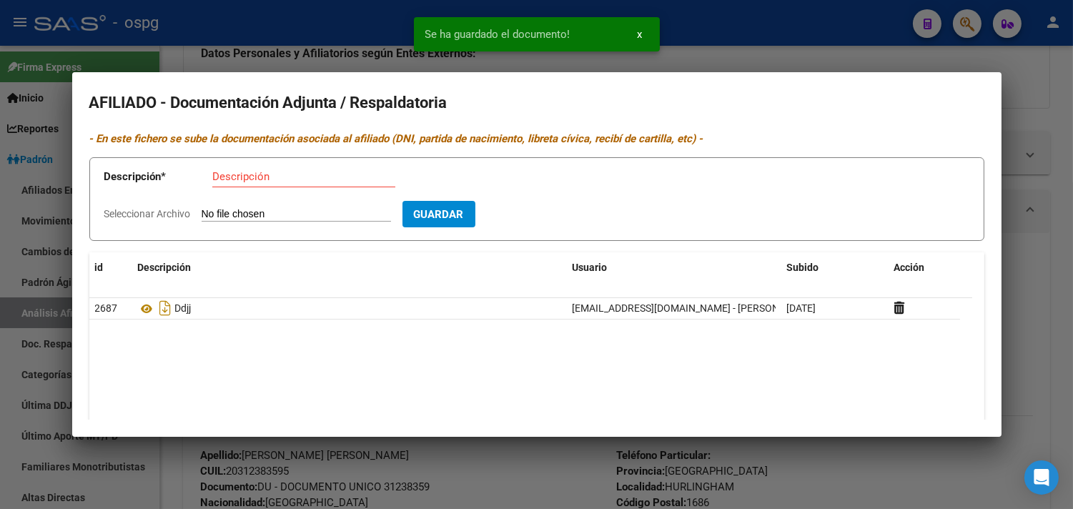
click at [222, 177] on input "Descripción" at bounding box center [303, 176] width 183 height 13
type input "nac"
click at [219, 212] on input "Seleccionar Archivo" at bounding box center [296, 215] width 189 height 14
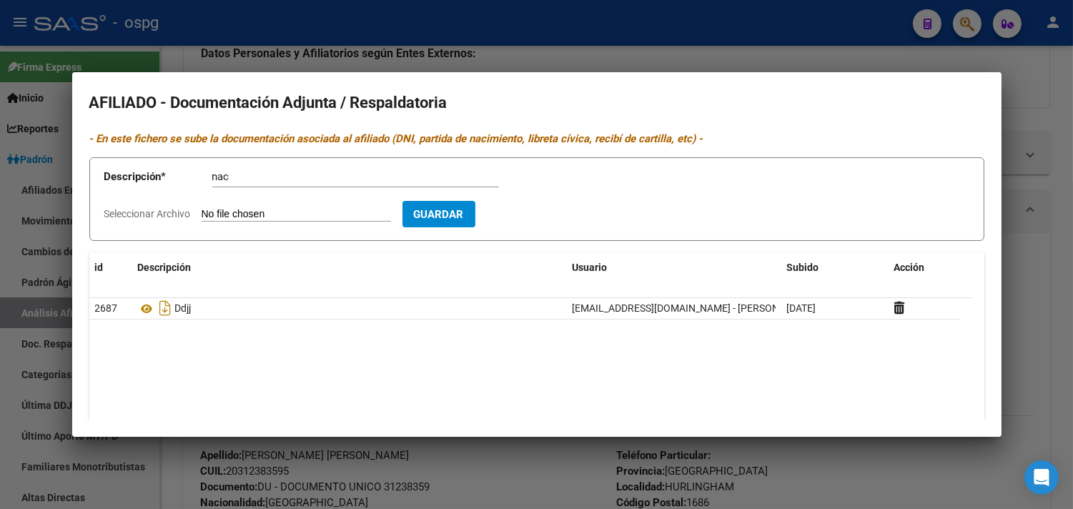
type input "C:\fakepath\acta_nacimiento [PERSON_NAME].pdf"
click at [549, 205] on button "Guardar" at bounding box center [522, 214] width 73 height 26
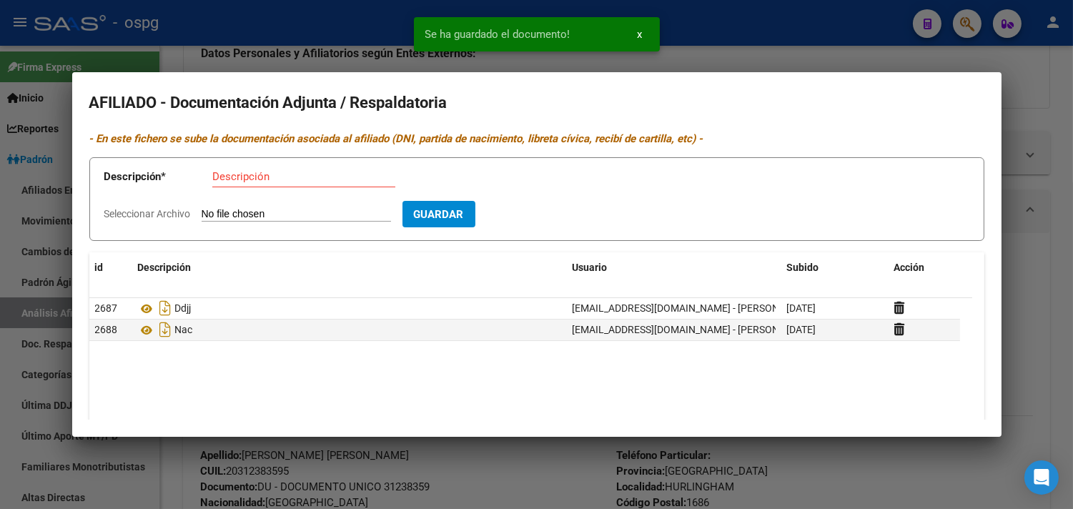
click at [246, 180] on input "Descripción" at bounding box center [303, 176] width 183 height 13
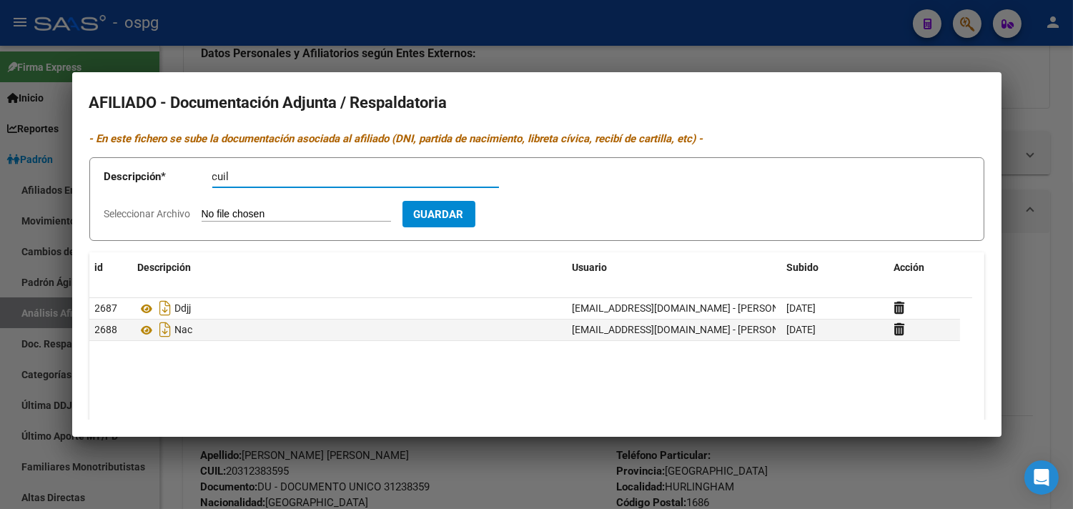
type input "cuil"
click at [232, 212] on input "Seleccionar Archivo" at bounding box center [296, 215] width 189 height 14
type input "C:\fakepath\[PERSON_NAME]-[PERSON_NAME].pdf"
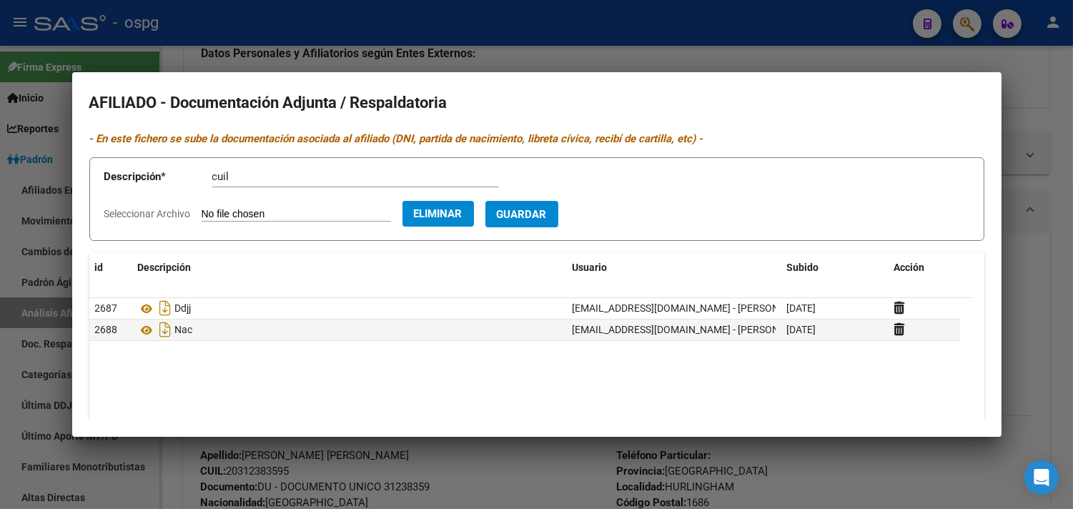
click at [533, 220] on span "Guardar" at bounding box center [522, 214] width 50 height 13
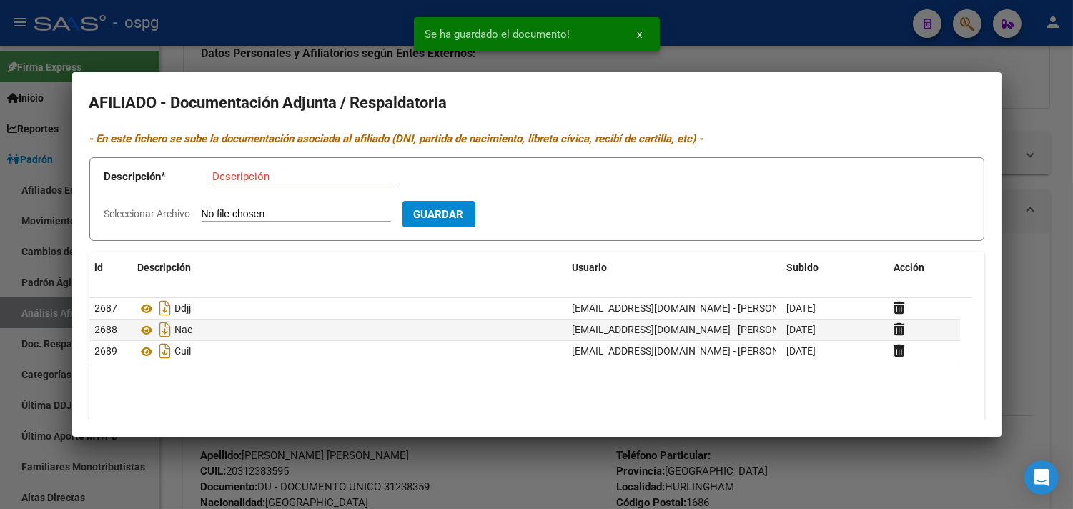
click at [240, 181] on input "Descripción" at bounding box center [303, 176] width 183 height 13
type input "recibo"
click at [240, 207] on app-file-uploader "Seleccionar Archivo" at bounding box center [253, 213] width 298 height 13
click at [240, 211] on input "Seleccionar Archivo" at bounding box center [296, 215] width 189 height 14
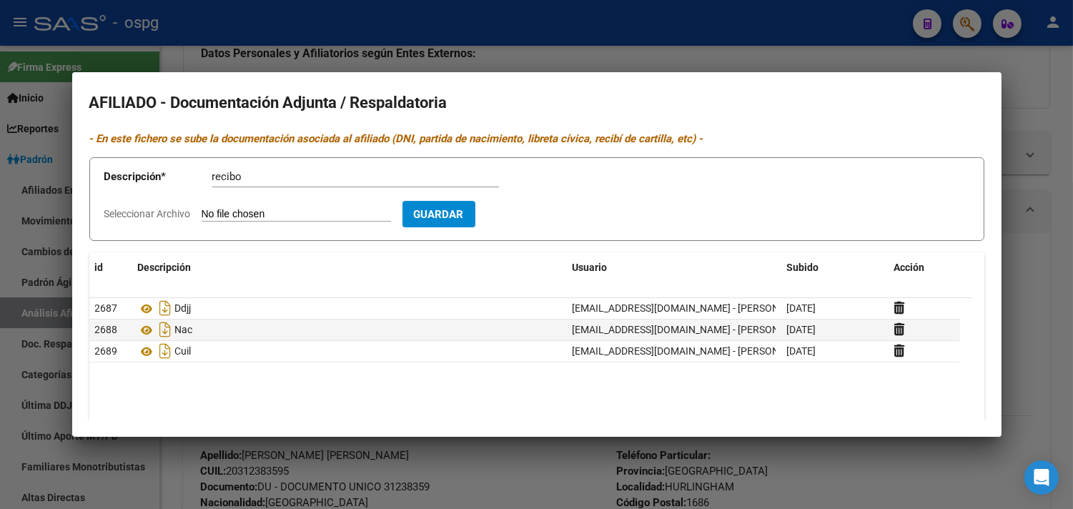
type input "C:\fakepath\[PERSON_NAME].PDF"
drag, startPoint x: 529, startPoint y: 210, endPoint x: 540, endPoint y: 210, distance: 10.7
click at [530, 210] on span "Guardar" at bounding box center [522, 214] width 50 height 13
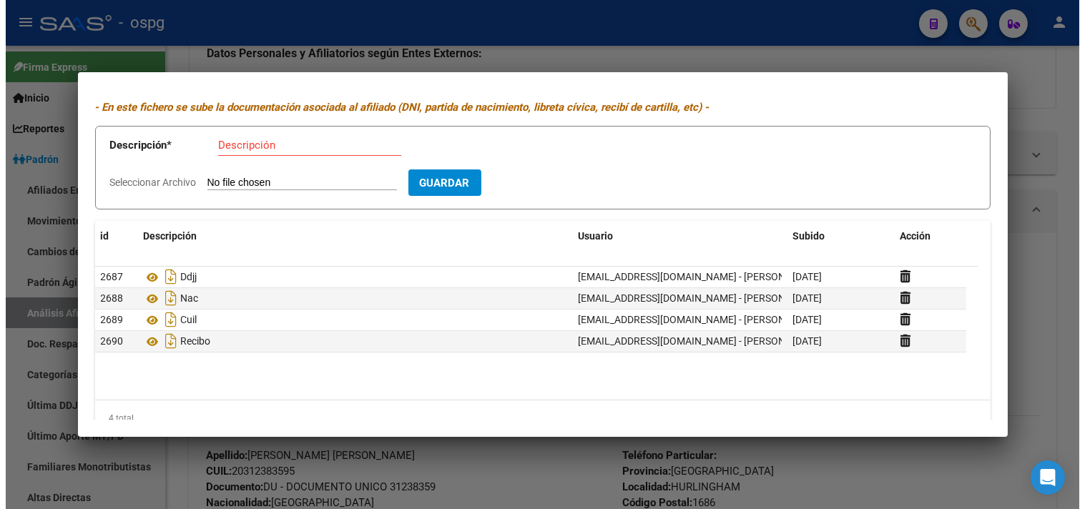
scroll to position [59, 0]
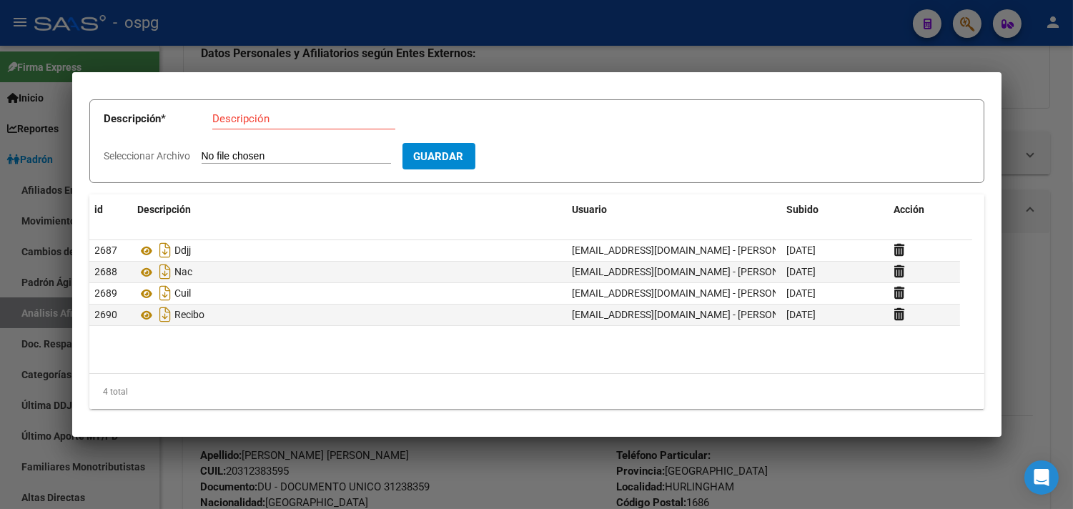
drag, startPoint x: 289, startPoint y: 31, endPoint x: 291, endPoint y: 24, distance: 7.5
click at [290, 26] on div at bounding box center [536, 254] width 1073 height 509
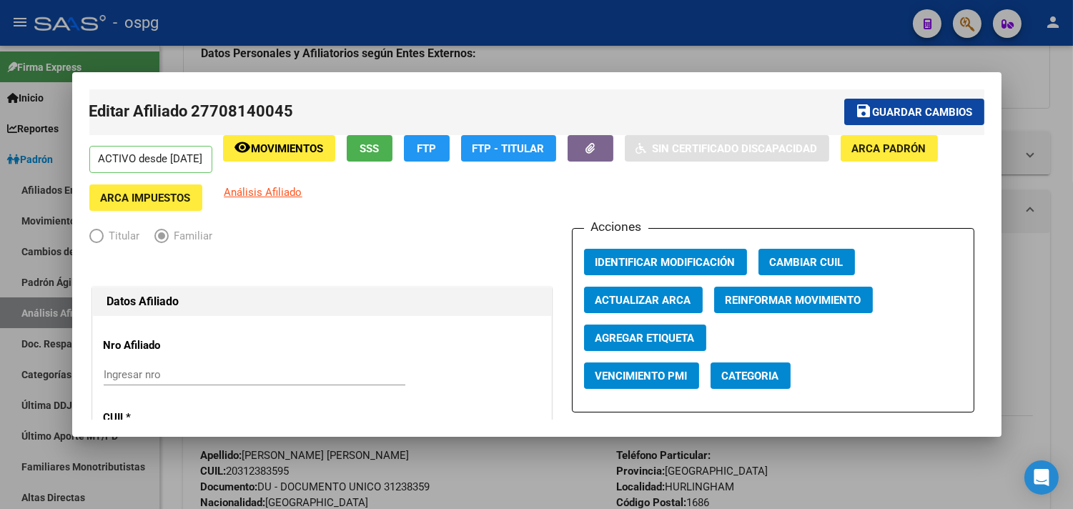
drag, startPoint x: 719, startPoint y: 47, endPoint x: 805, endPoint y: 44, distance: 86.6
click at [719, 47] on div at bounding box center [536, 254] width 1073 height 509
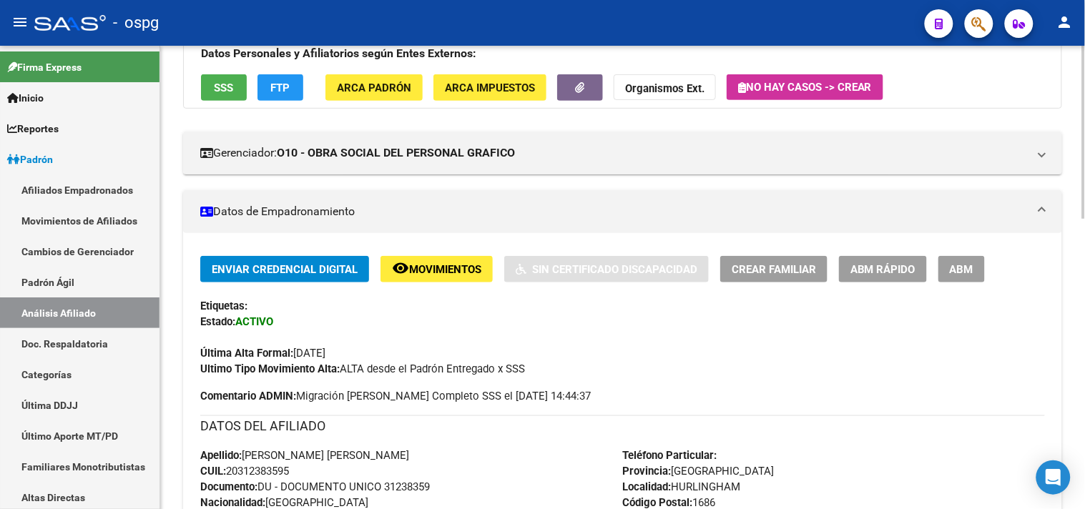
scroll to position [0, 0]
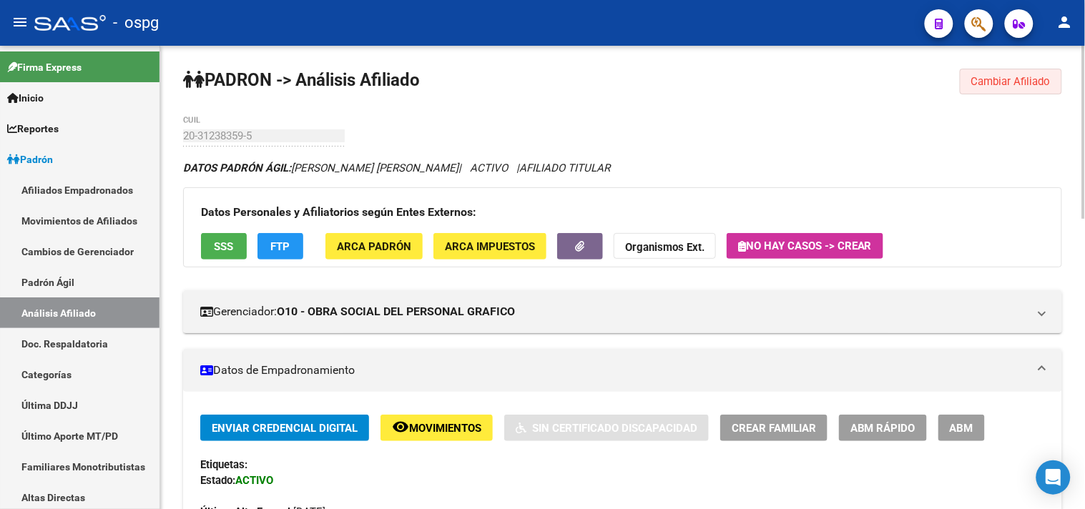
click at [992, 82] on span "Cambiar Afiliado" at bounding box center [1010, 81] width 79 height 13
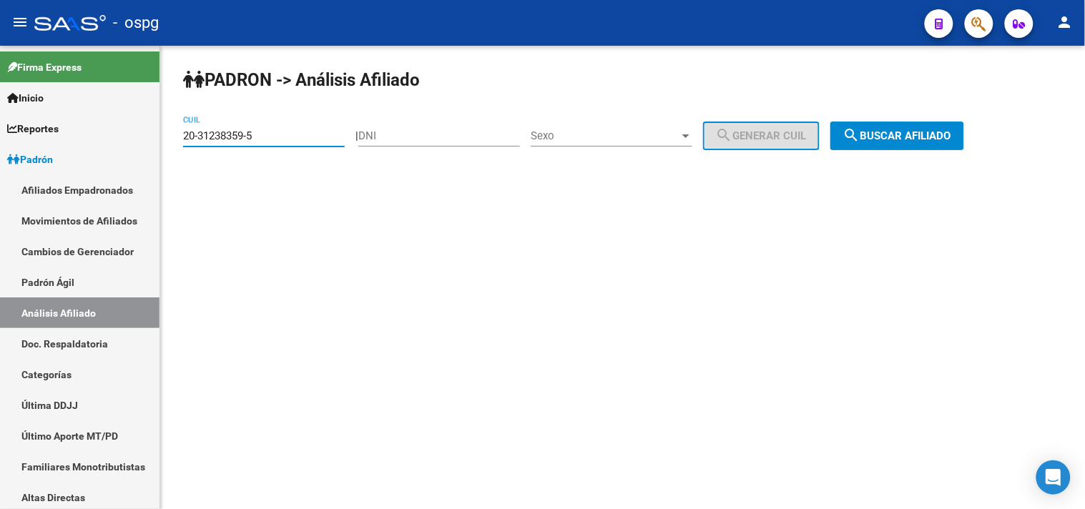
drag, startPoint x: 241, startPoint y: 139, endPoint x: 161, endPoint y: 137, distance: 80.1
click at [164, 137] on div "[PERSON_NAME] -> Análisis Afiliado 20-31238359-5 CUIL | DNI Sexo Sexo search Ge…" at bounding box center [622, 121] width 925 height 150
paste input "27-33174080-8"
type input "27-33174080-8"
click at [939, 127] on button "search Buscar afiliado" at bounding box center [897, 136] width 134 height 29
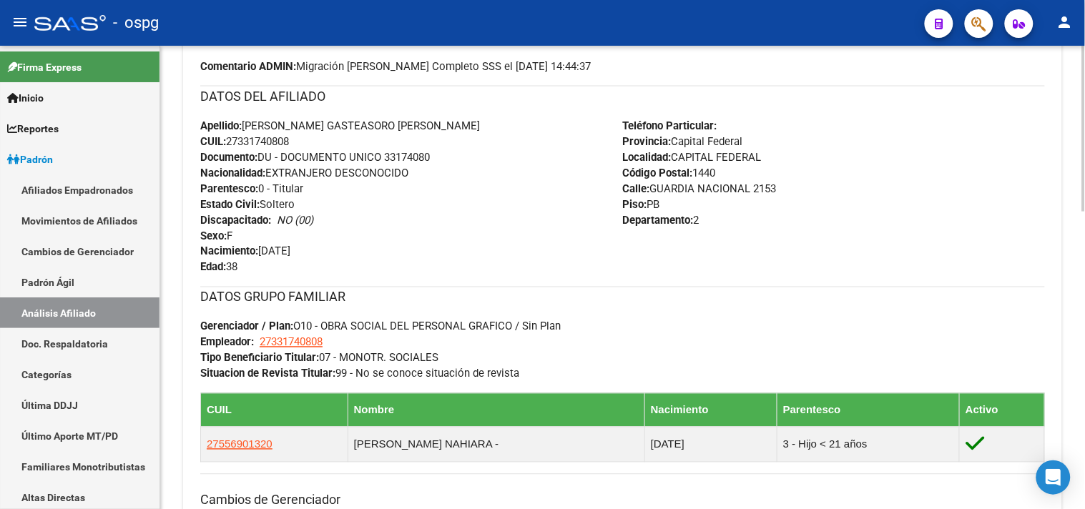
scroll to position [794, 0]
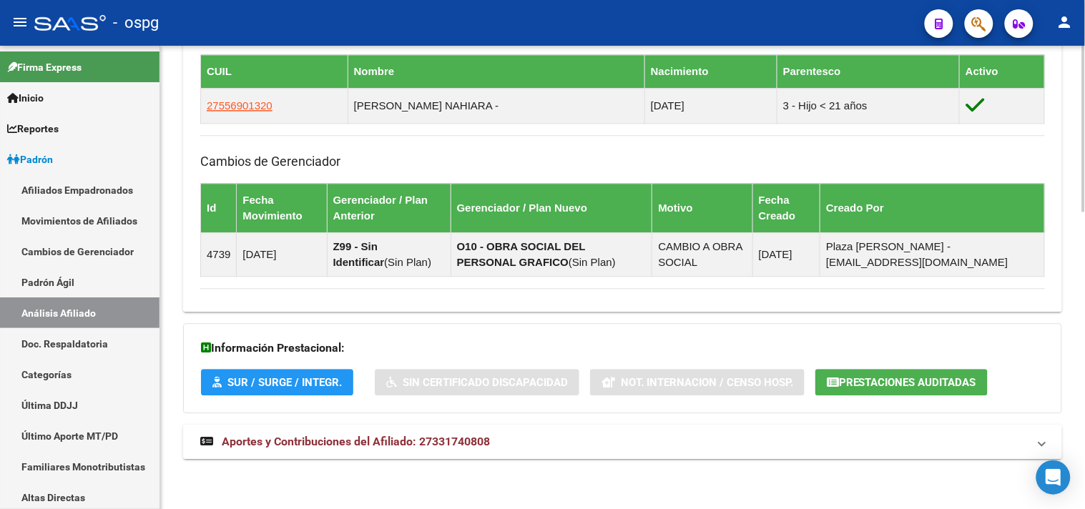
click at [338, 432] on mat-expansion-panel-header "Aportes y Contribuciones del Afiliado: 27331740808" at bounding box center [622, 442] width 879 height 34
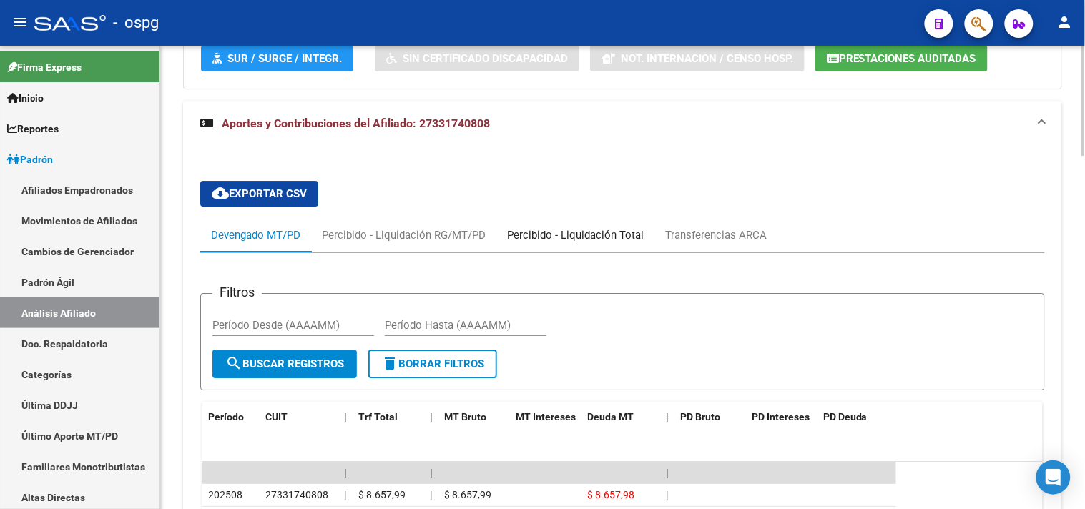
click at [583, 241] on div "Percibido - Liquidación Total" at bounding box center [575, 235] width 137 height 16
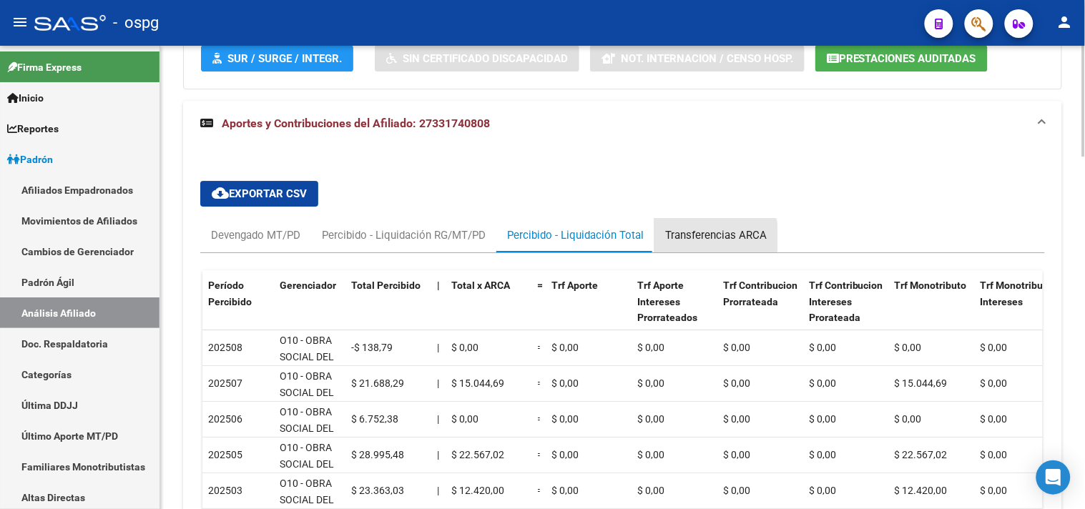
drag, startPoint x: 708, startPoint y: 240, endPoint x: 733, endPoint y: 240, distance: 25.0
click at [709, 240] on div "Transferencias ARCA" at bounding box center [716, 235] width 102 height 16
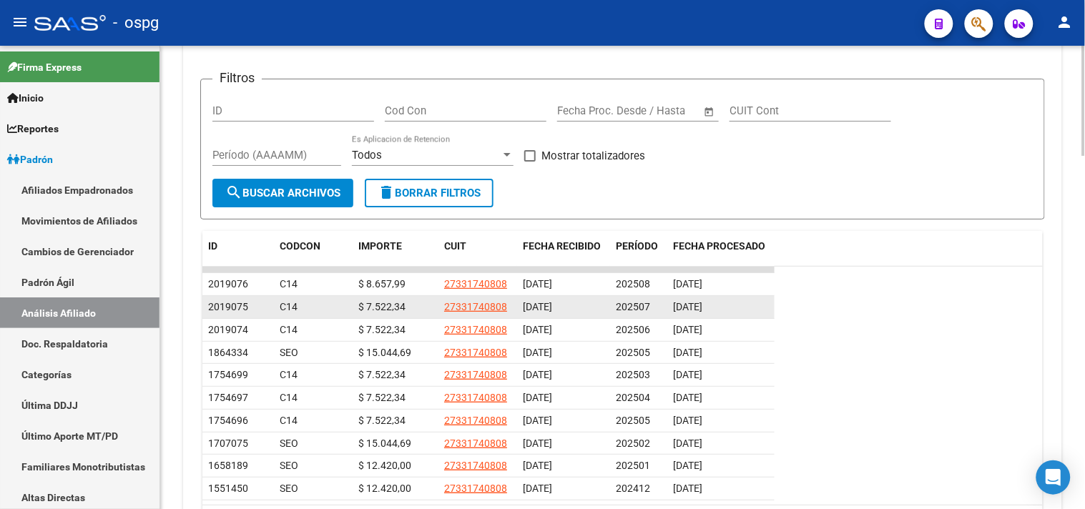
scroll to position [1384, 0]
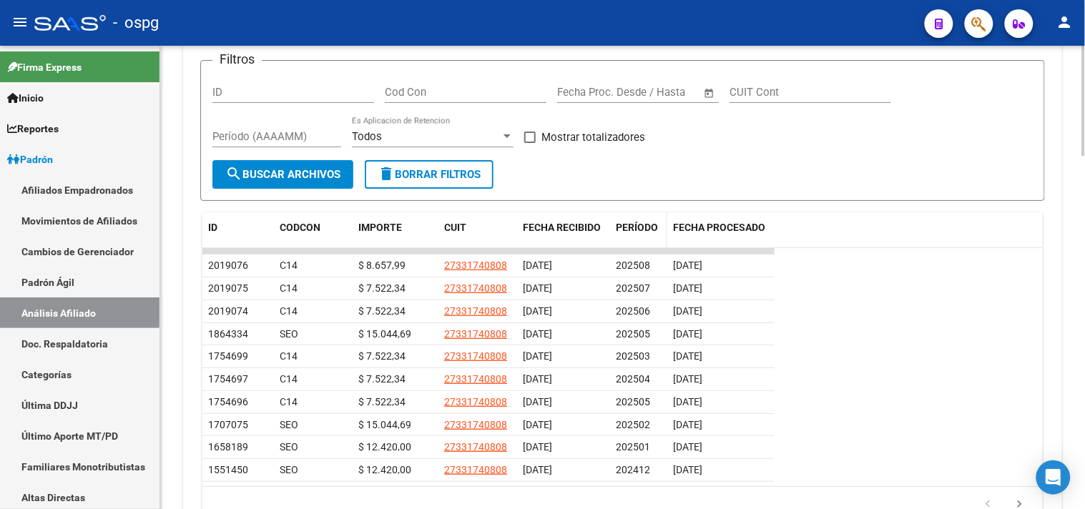
click at [630, 226] on span "PERÍODO" at bounding box center [637, 227] width 42 height 11
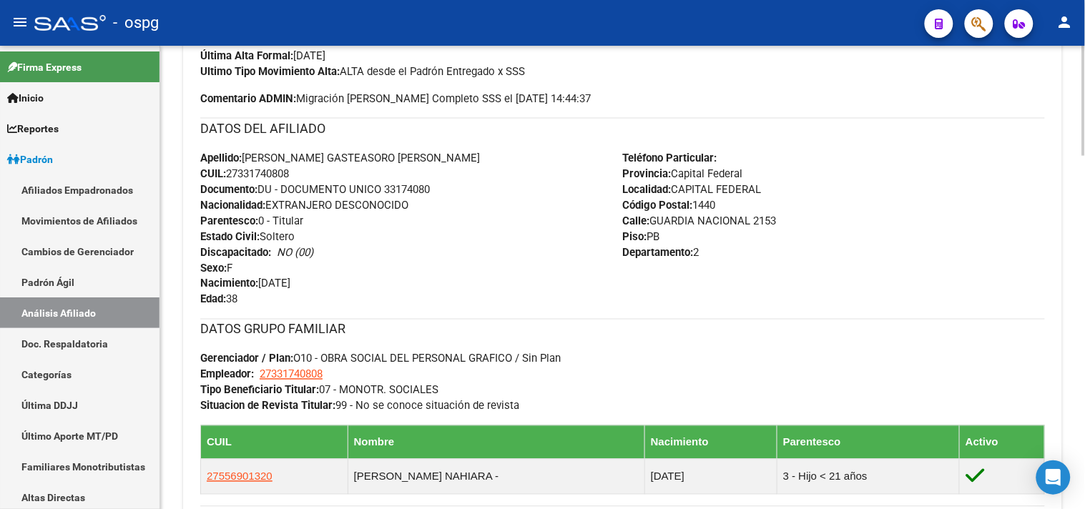
scroll to position [556, 0]
